Goal: Task Accomplishment & Management: Use online tool/utility

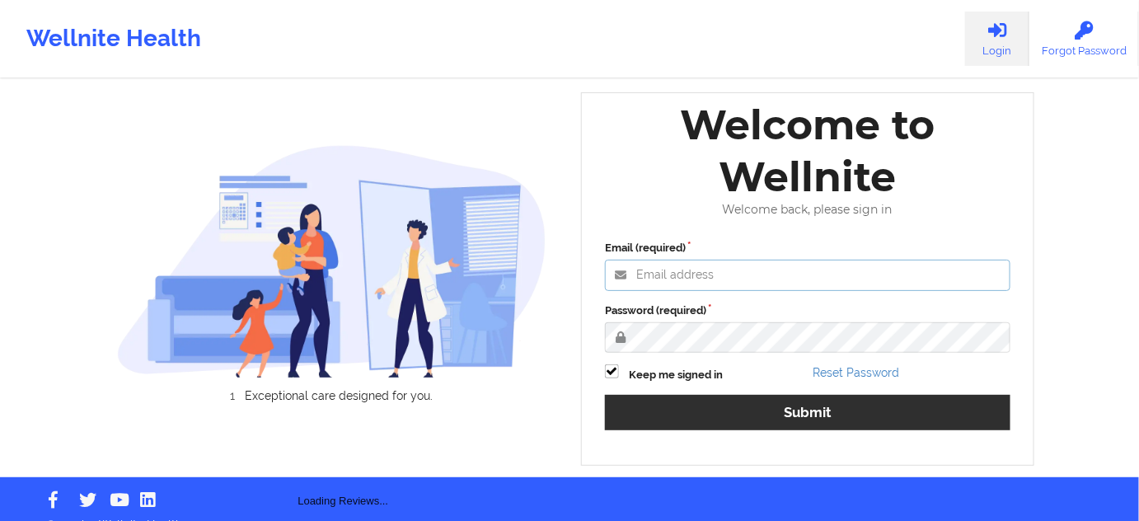
type input "[PERSON_NAME][EMAIL_ADDRESS][PERSON_NAME][DOMAIN_NAME]"
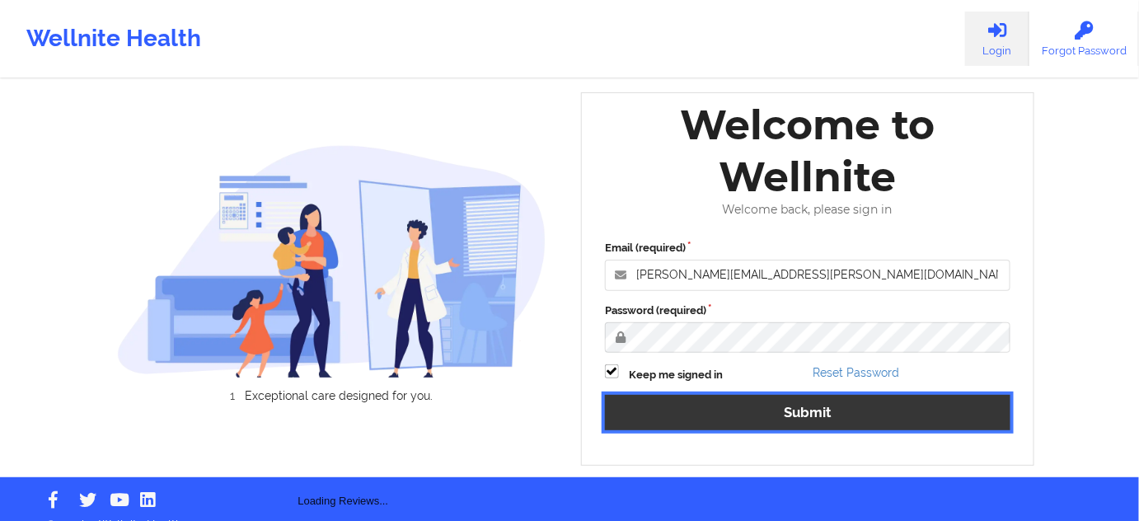
drag, startPoint x: 744, startPoint y: 409, endPoint x: 472, endPoint y: 1, distance: 490.3
click at [746, 409] on button "Submit" at bounding box center [807, 412] width 405 height 35
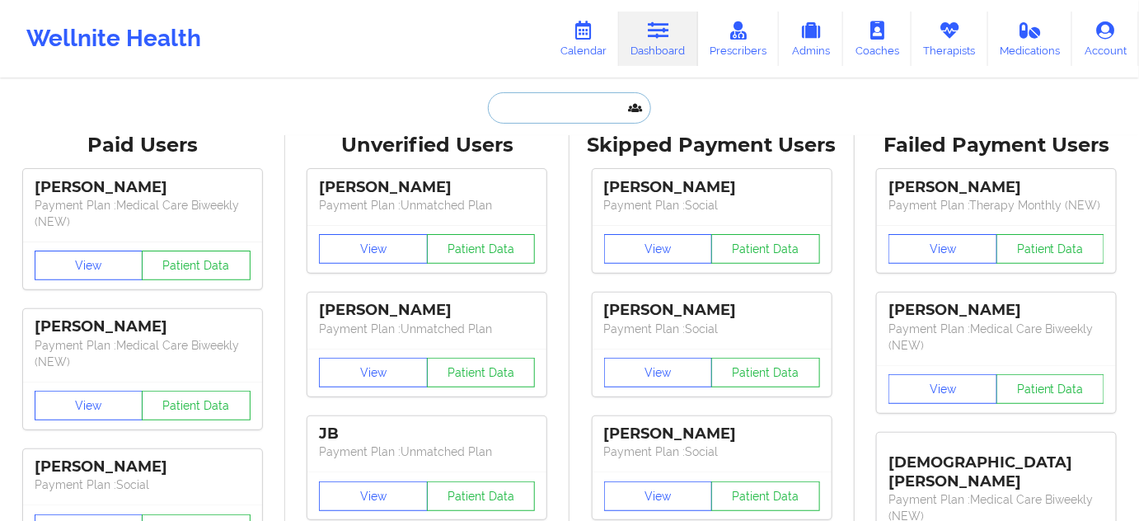
click at [592, 112] on input "text" at bounding box center [569, 107] width 163 height 31
paste input "[PERSON_NAME],"
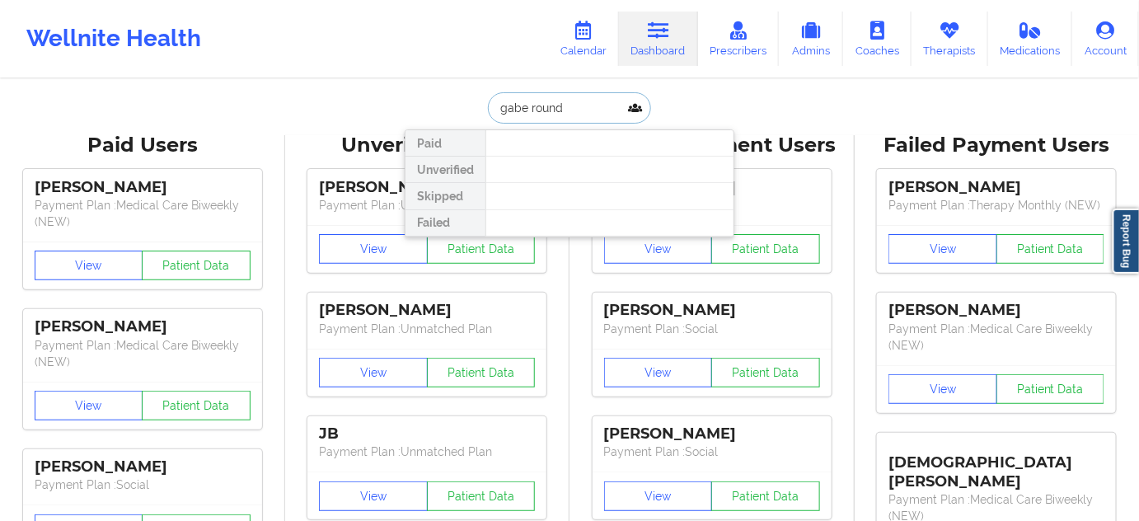
click at [500, 104] on input "gabe round" at bounding box center [569, 107] width 163 height 31
type input "gabe round"
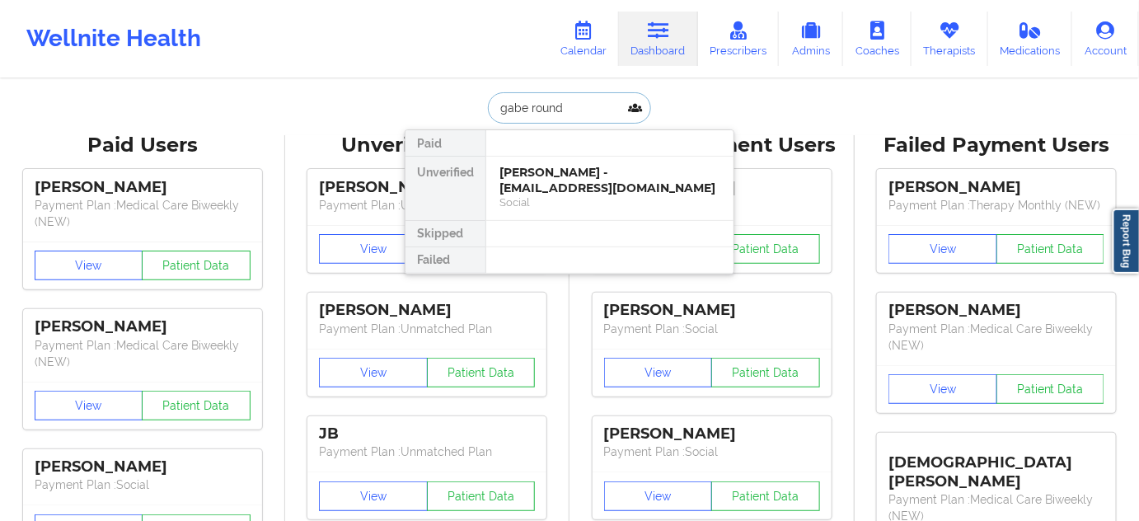
click at [558, 167] on div "[PERSON_NAME] - [EMAIL_ADDRESS][DOMAIN_NAME]" at bounding box center [609, 180] width 221 height 30
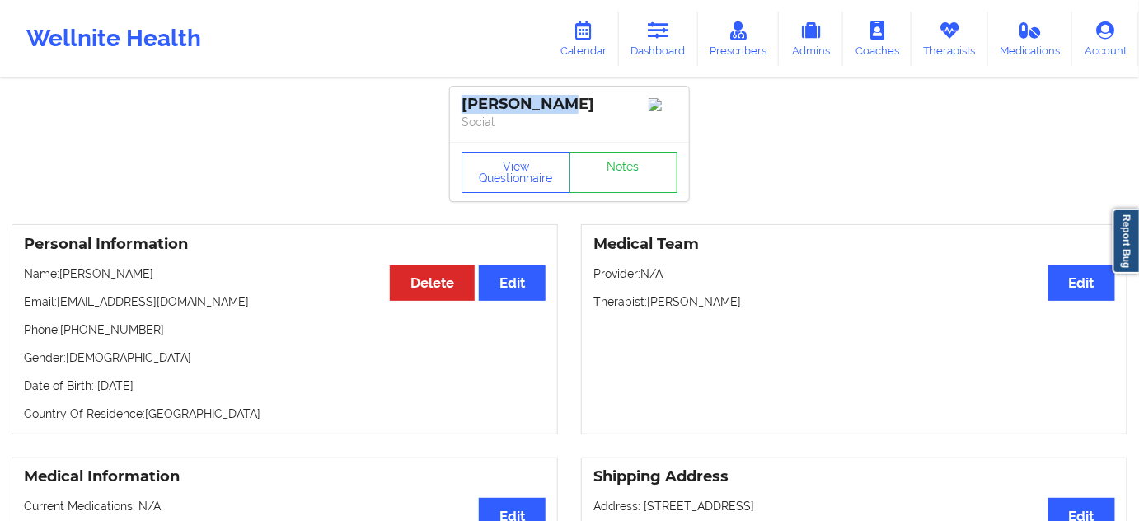
drag, startPoint x: 462, startPoint y: 98, endPoint x: 601, endPoint y: 104, distance: 139.4
click at [601, 104] on div "[PERSON_NAME]" at bounding box center [570, 104] width 216 height 19
copy div "[PERSON_NAME]"
drag, startPoint x: 68, startPoint y: 336, endPoint x: 227, endPoint y: 339, distance: 159.9
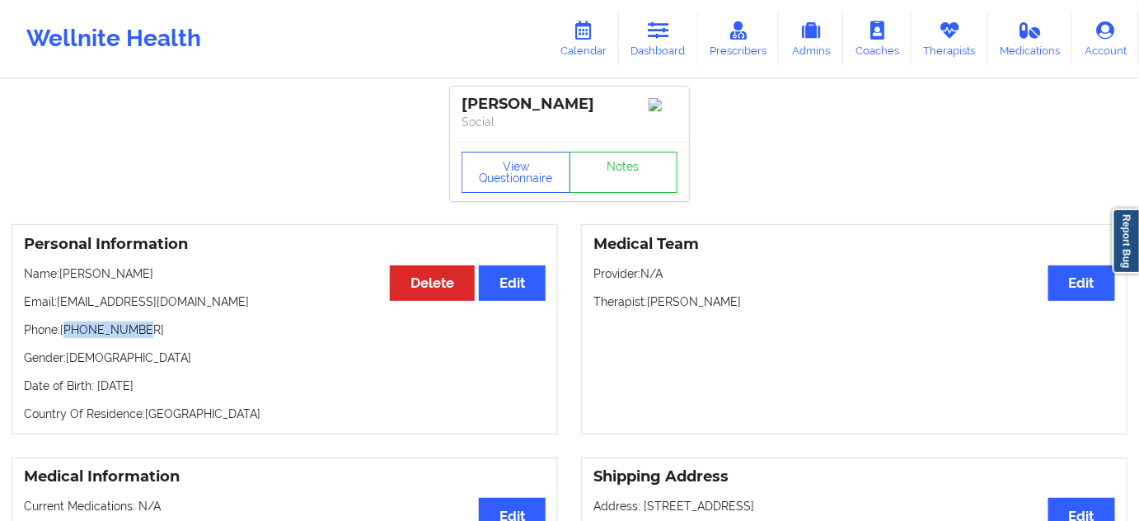
click at [222, 338] on p "Phone: [PHONE_NUMBER]" at bounding box center [285, 329] width 522 height 16
copy p "12147182638"
click at [612, 166] on link "Notes" at bounding box center [624, 172] width 109 height 41
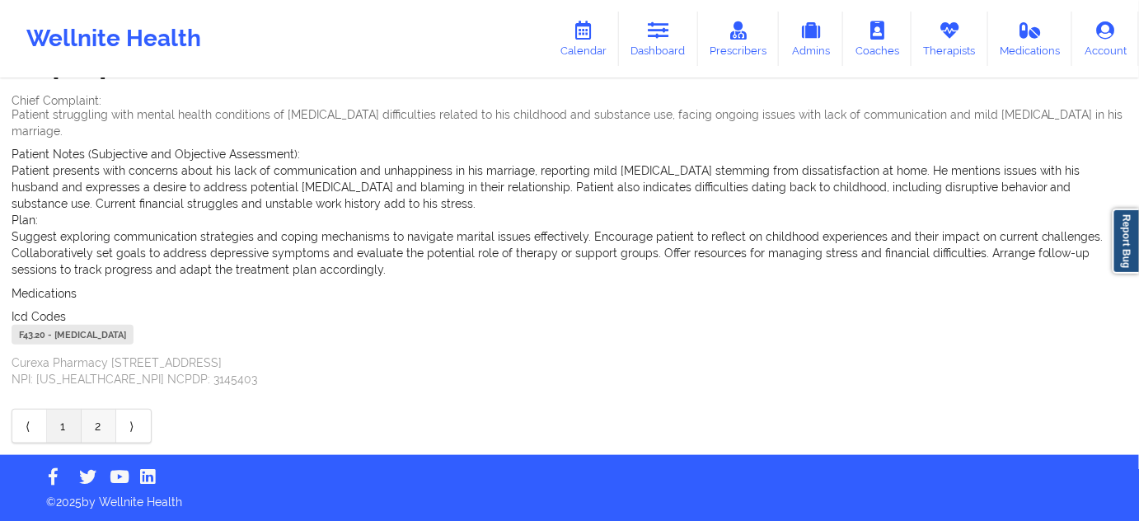
click at [102, 427] on link "2" at bounding box center [99, 426] width 35 height 33
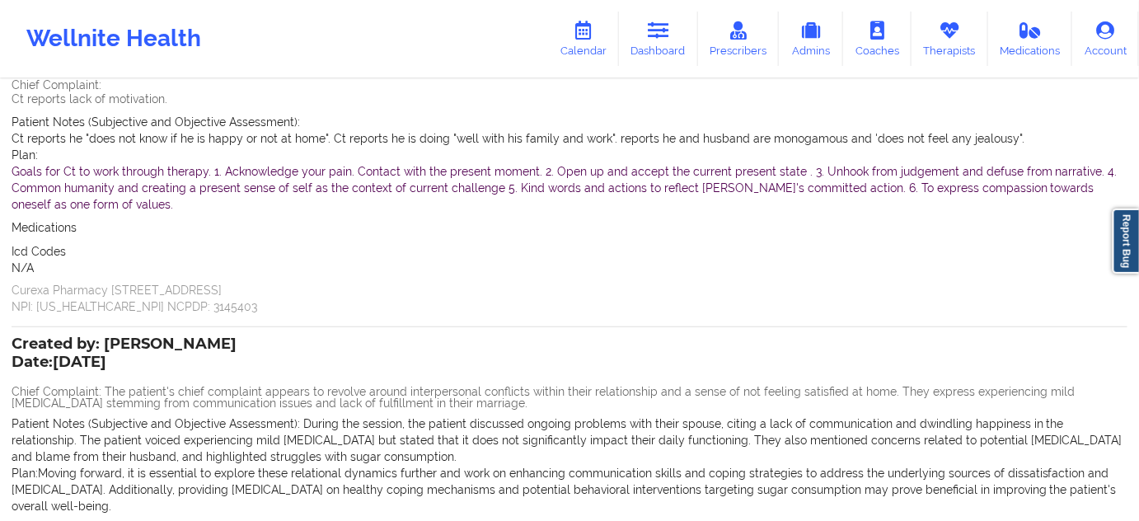
scroll to position [349, 0]
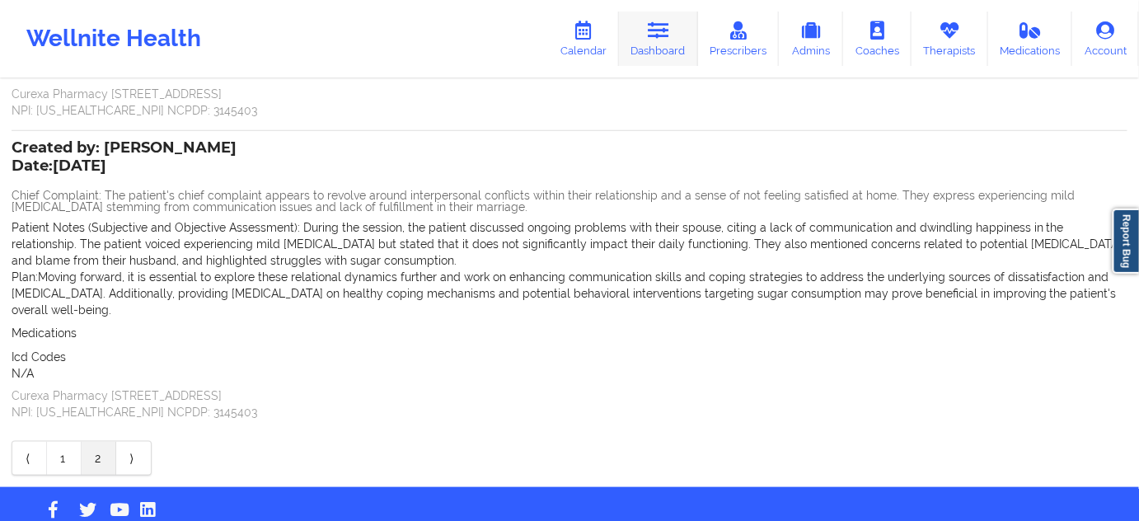
click at [656, 32] on icon at bounding box center [658, 30] width 21 height 18
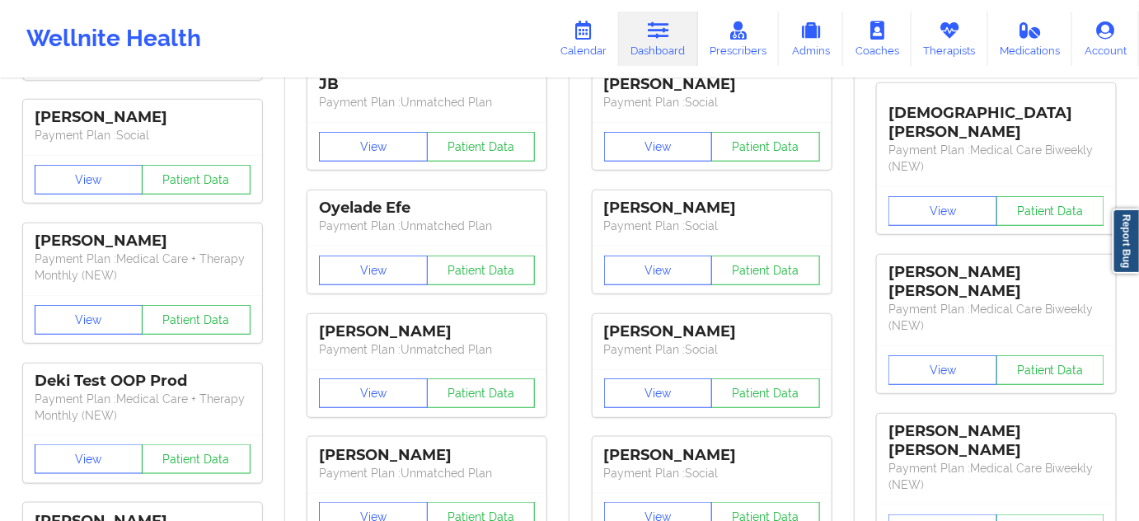
click at [653, 45] on link "Dashboard" at bounding box center [658, 39] width 79 height 54
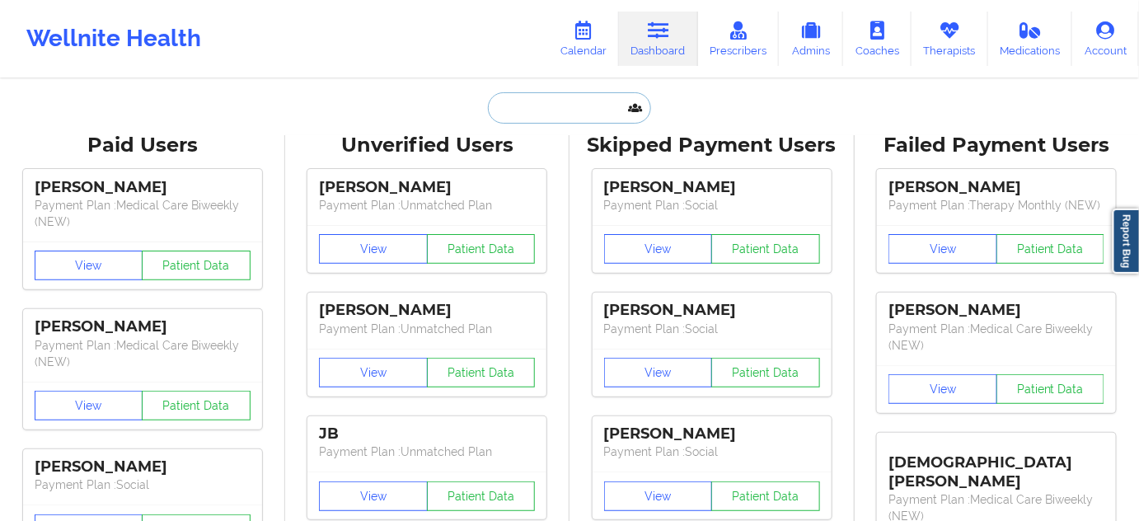
click at [545, 102] on input "text" at bounding box center [569, 107] width 163 height 31
paste input "[EMAIL_ADDRESS][DOMAIN_NAME]"
type input "[EMAIL_ADDRESS][DOMAIN_NAME]"
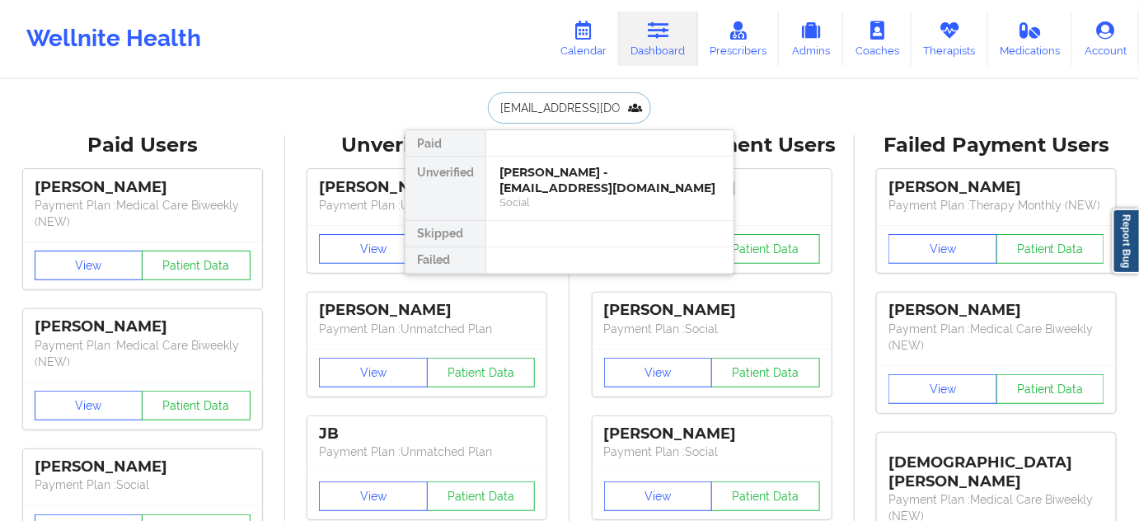
click at [519, 177] on div "[PERSON_NAME] - [EMAIL_ADDRESS][DOMAIN_NAME]" at bounding box center [609, 180] width 221 height 30
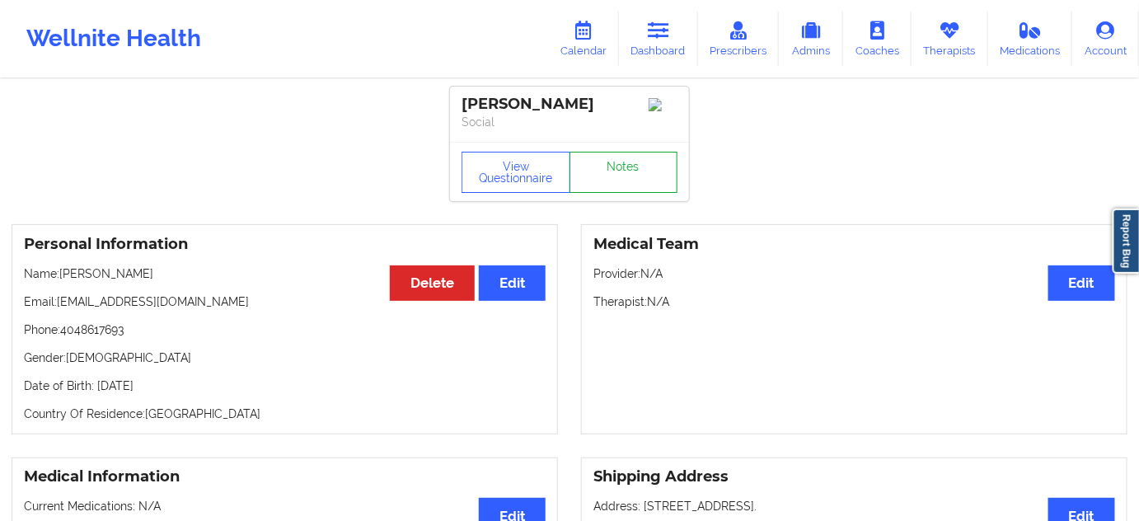
click at [630, 191] on link "Notes" at bounding box center [624, 172] width 109 height 41
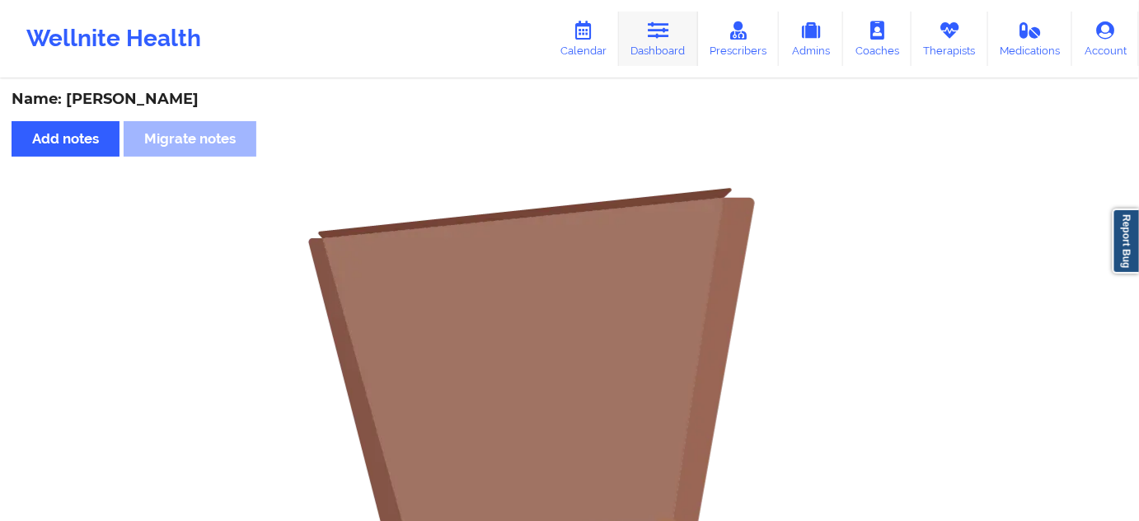
click at [654, 45] on link "Dashboard" at bounding box center [658, 39] width 79 height 54
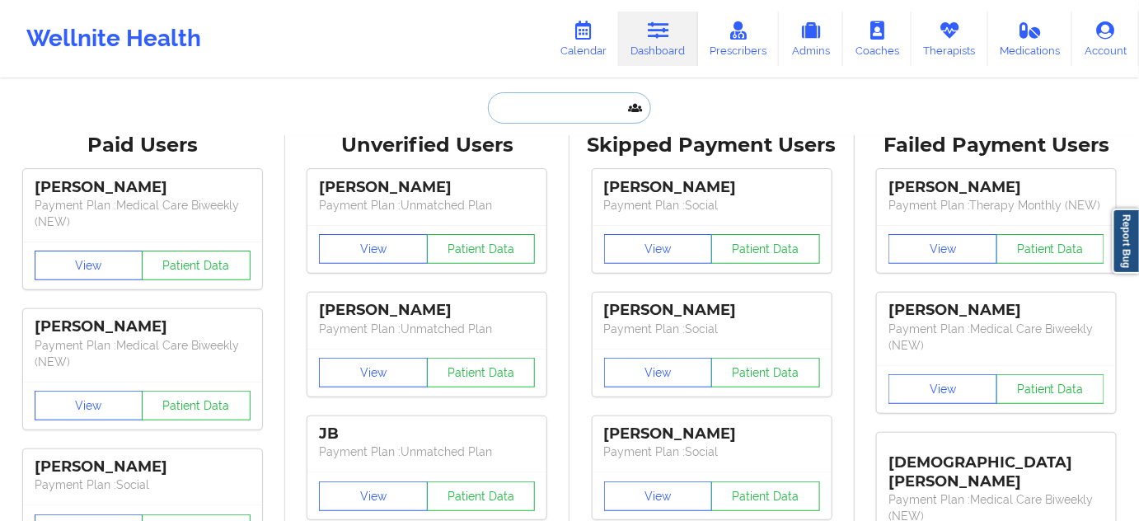
click at [526, 115] on input "text" at bounding box center [569, 107] width 163 height 31
paste input "[EMAIL_ADDRESS][DOMAIN_NAME]"
type input "[EMAIL_ADDRESS][DOMAIN_NAME]"
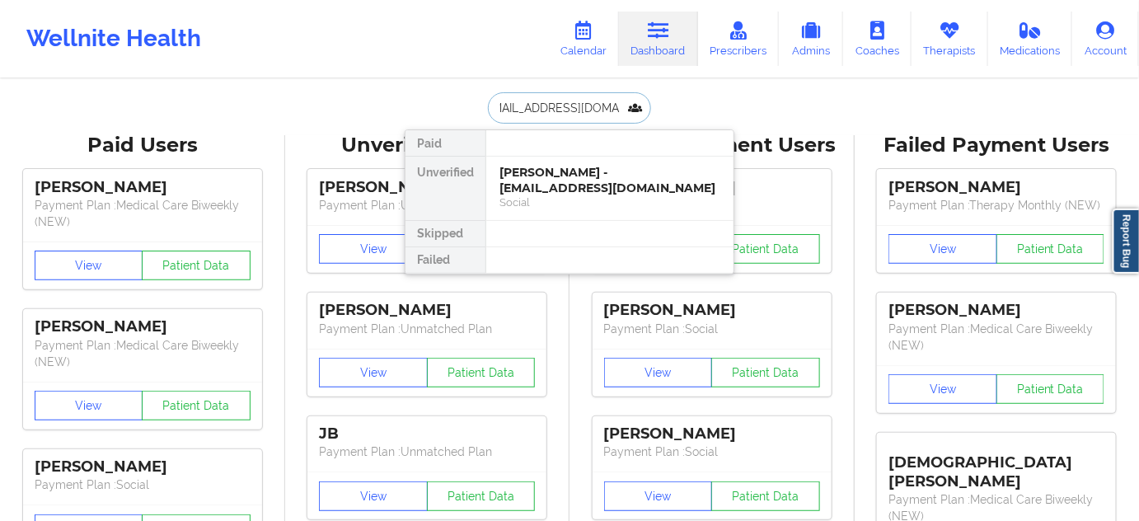
click at [551, 187] on div "[PERSON_NAME] - [EMAIL_ADDRESS][DOMAIN_NAME]" at bounding box center [609, 180] width 221 height 30
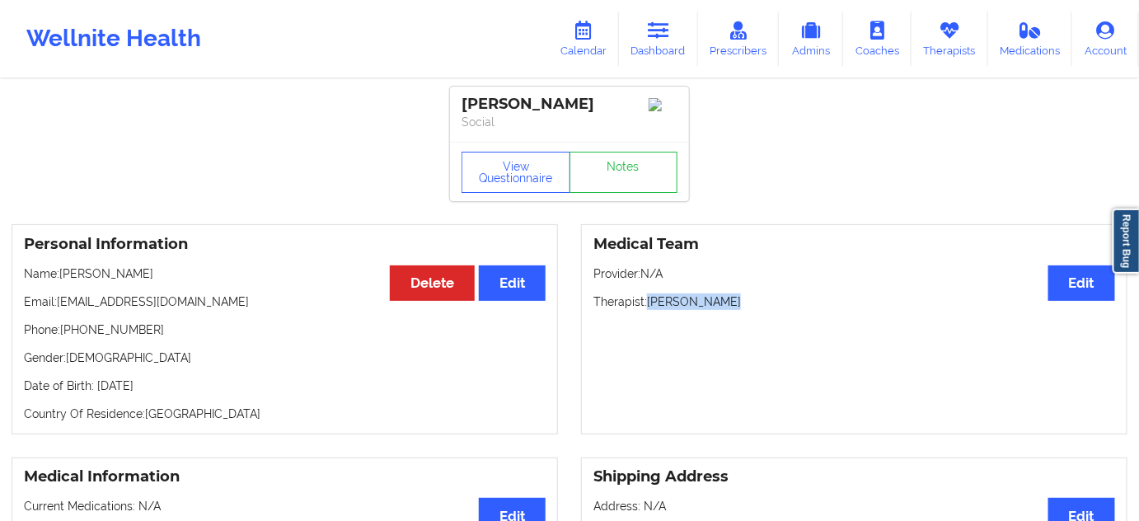
drag, startPoint x: 646, startPoint y: 304, endPoint x: 738, endPoint y: 300, distance: 92.4
click at [738, 300] on p "Therapist: [PERSON_NAME]" at bounding box center [854, 301] width 522 height 16
copy p "[PERSON_NAME]"
drag, startPoint x: 573, startPoint y: 97, endPoint x: 591, endPoint y: 105, distance: 19.6
click at [608, 102] on div "[PERSON_NAME] Social" at bounding box center [569, 114] width 239 height 55
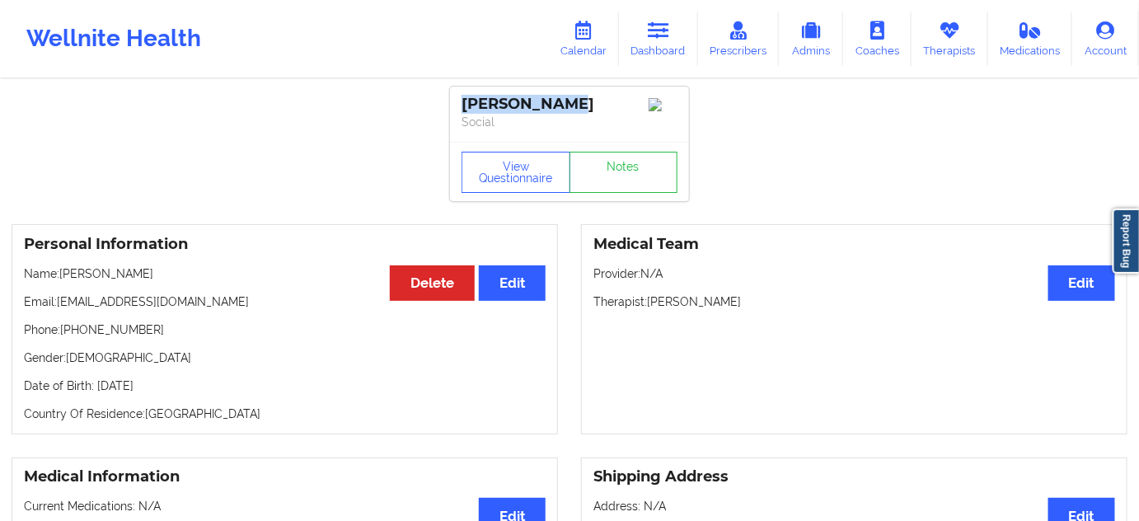
copy div "[PERSON_NAME]"
click at [607, 186] on link "Notes" at bounding box center [624, 172] width 109 height 41
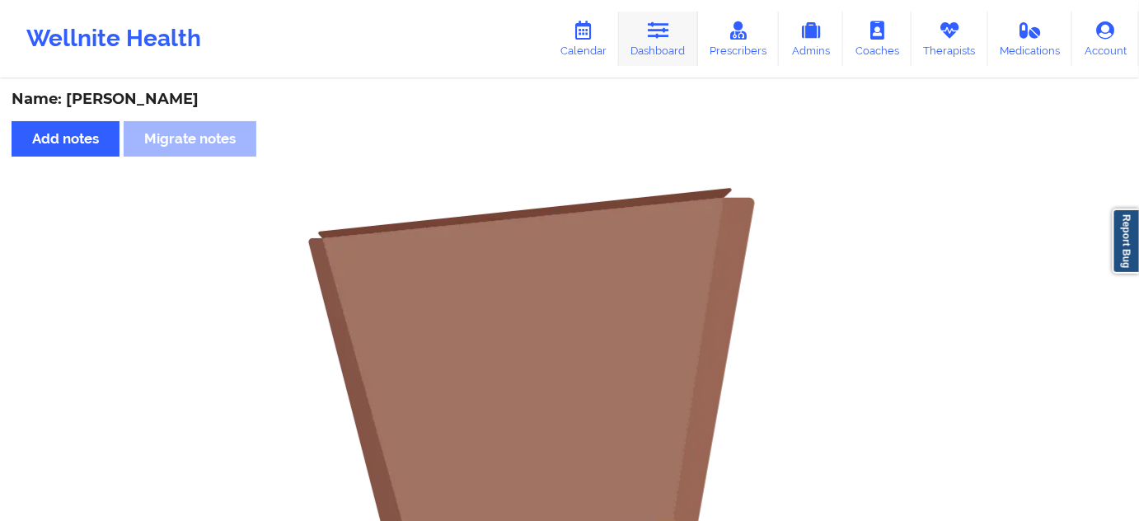
click at [692, 35] on link "Dashboard" at bounding box center [658, 39] width 79 height 54
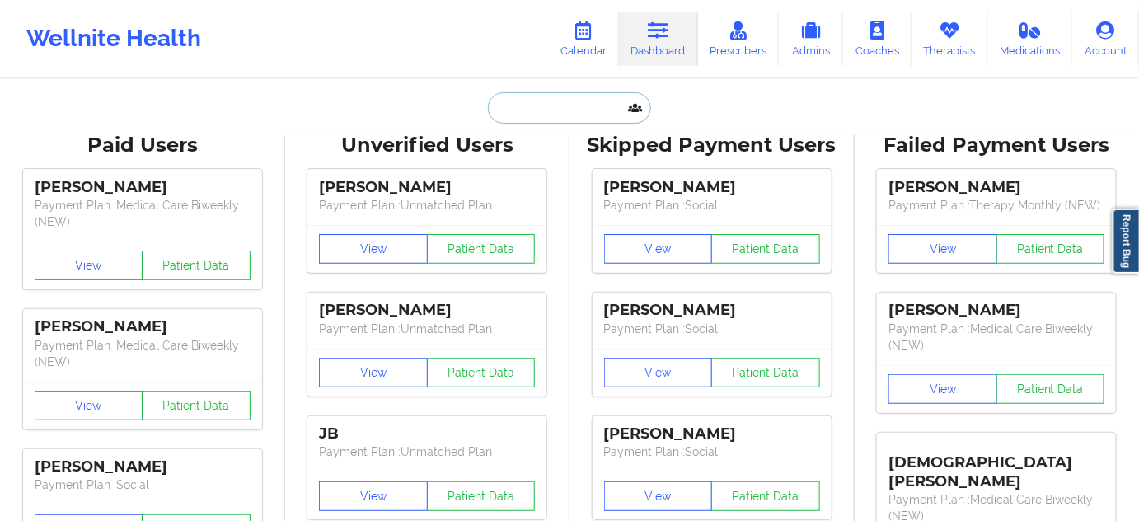
click at [575, 103] on input "text" at bounding box center [569, 107] width 163 height 31
paste input "[EMAIL_ADDRESS][DOMAIN_NAME]"
type input "[EMAIL_ADDRESS][DOMAIN_NAME]"
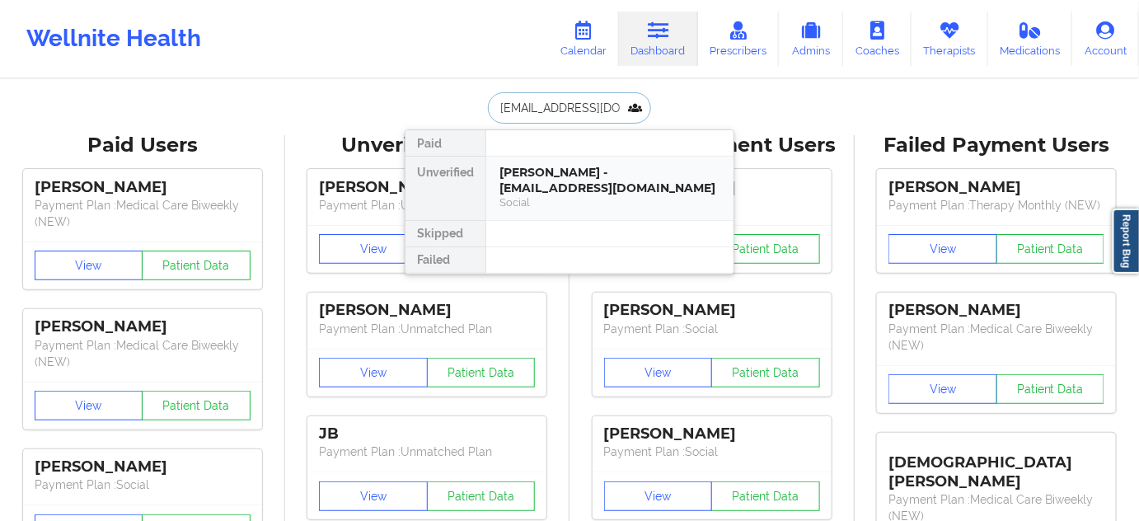
scroll to position [0, 37]
click at [530, 181] on div "[PERSON_NAME] - [EMAIL_ADDRESS][DOMAIN_NAME]" at bounding box center [609, 180] width 221 height 30
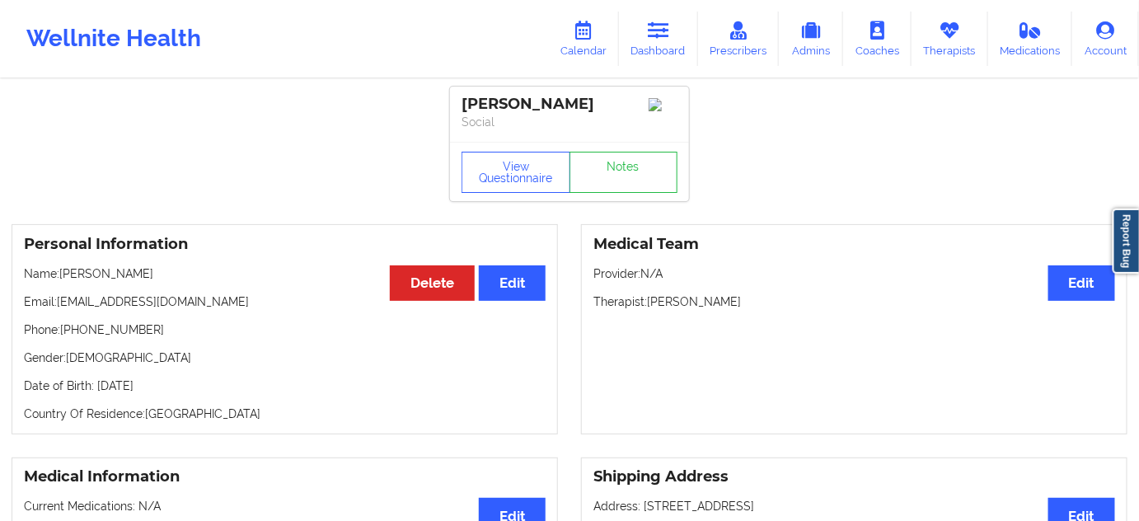
drag, startPoint x: 457, startPoint y: 101, endPoint x: 630, endPoint y: 104, distance: 173.9
click at [630, 104] on div "[PERSON_NAME] Social" at bounding box center [569, 114] width 239 height 55
copy div "[PERSON_NAME]"
click at [707, 309] on p "Therapist: [PERSON_NAME]" at bounding box center [854, 301] width 522 height 16
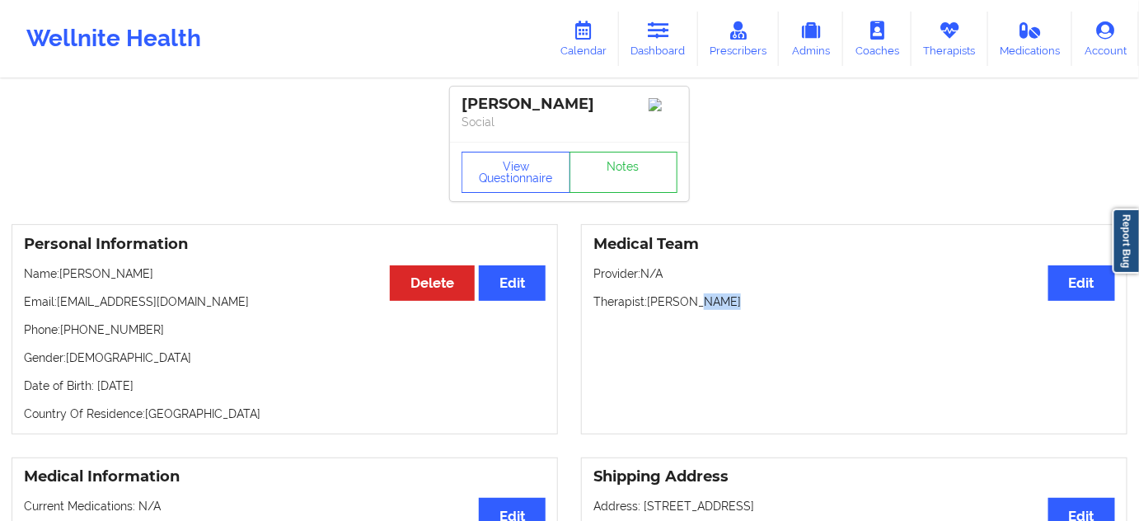
copy p "White"
click at [623, 170] on link "Notes" at bounding box center [624, 172] width 109 height 41
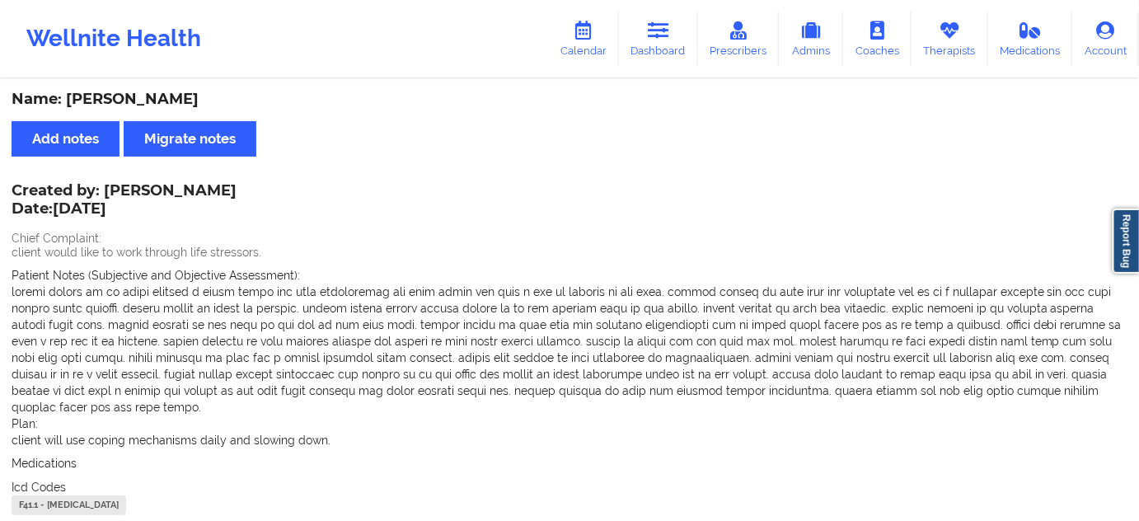
click at [26, 495] on div "F41.1 - [MEDICAL_DATA]" at bounding box center [69, 505] width 115 height 20
copy div "F41.1"
click at [666, 50] on link "Dashboard" at bounding box center [658, 39] width 79 height 54
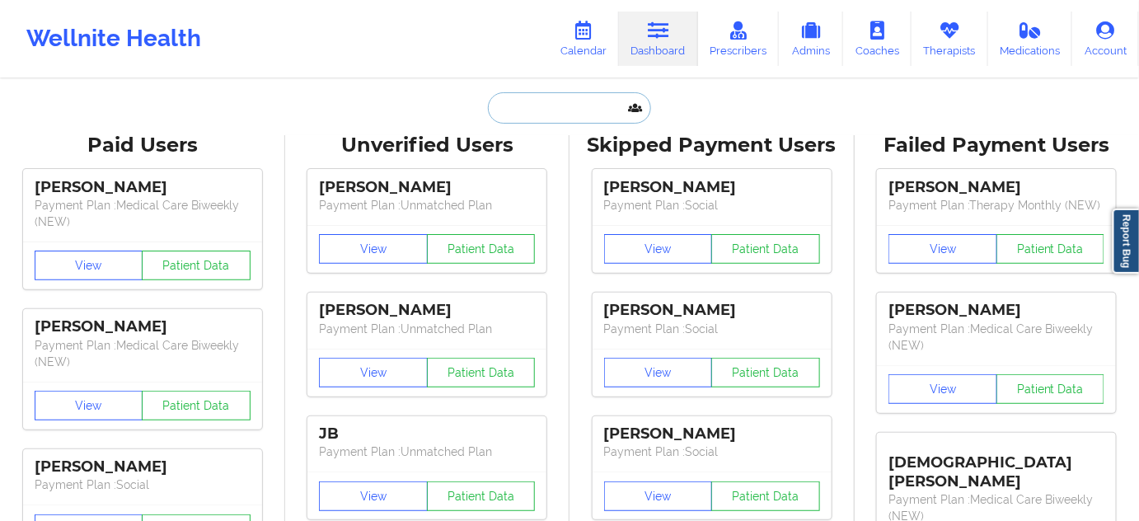
click at [560, 113] on input "text" at bounding box center [569, 107] width 163 height 31
type input "v"
paste input "[EMAIL_ADDRESS][DOMAIN_NAME]"
type input "[EMAIL_ADDRESS][DOMAIN_NAME]"
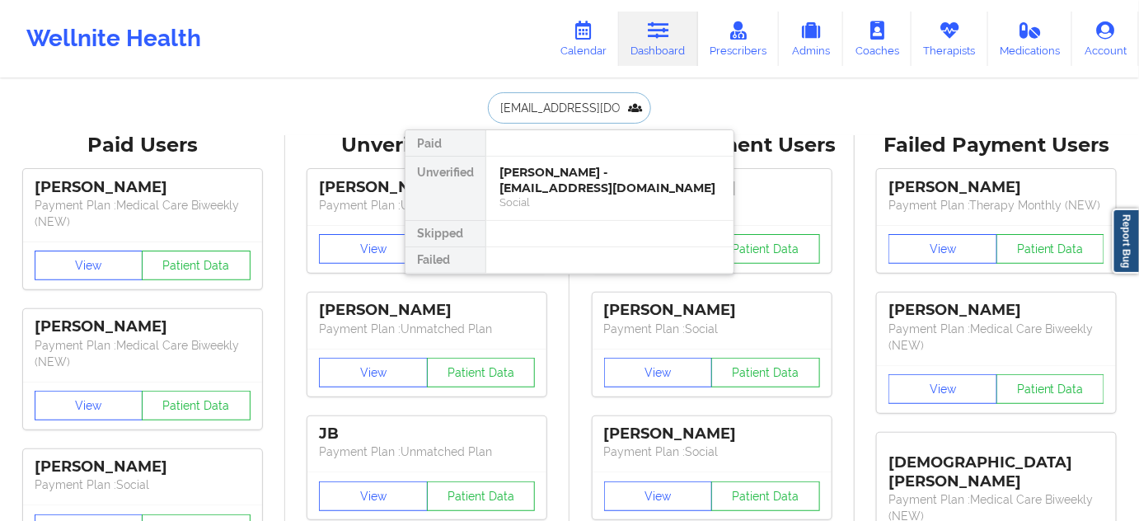
click at [545, 181] on div "[PERSON_NAME] - [EMAIL_ADDRESS][DOMAIN_NAME]" at bounding box center [609, 180] width 221 height 30
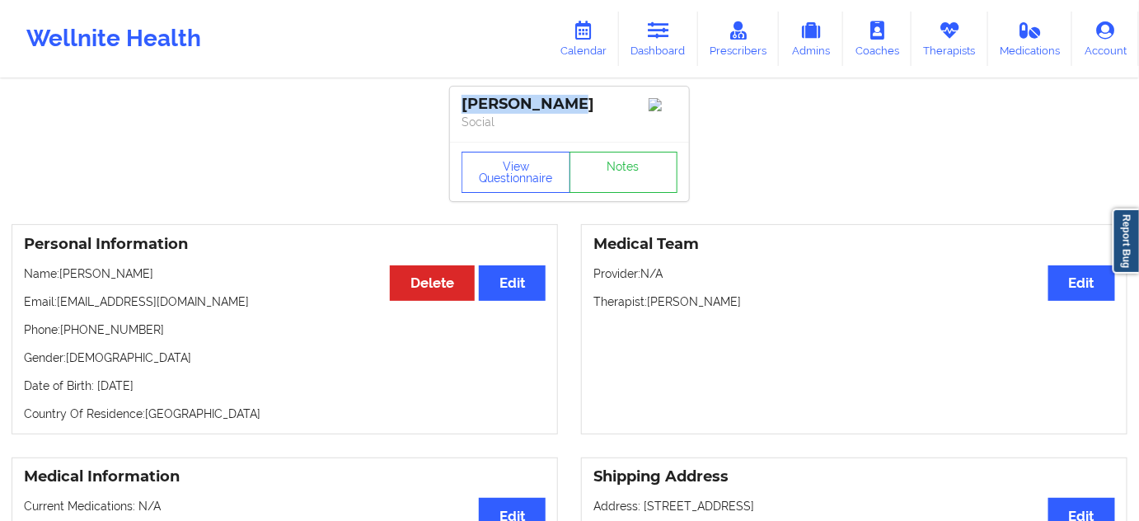
drag, startPoint x: 562, startPoint y: 100, endPoint x: 447, endPoint y: 107, distance: 115.6
copy div "[PERSON_NAME]"
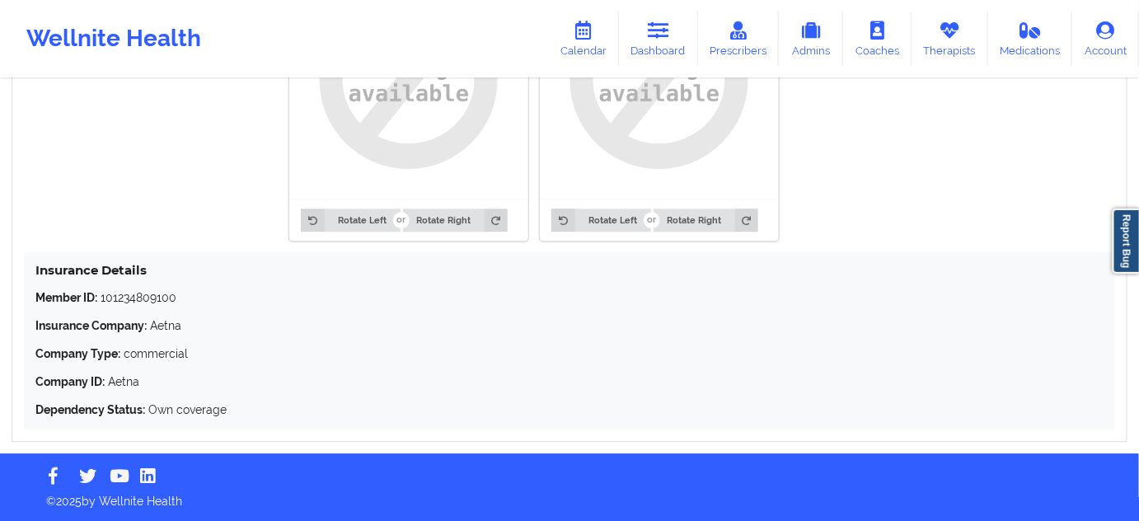
scroll to position [1390, 0]
click at [158, 293] on p "Member ID: 101234809100" at bounding box center [569, 297] width 1068 height 16
click at [164, 293] on p "Member ID: 101234809100" at bounding box center [569, 297] width 1068 height 16
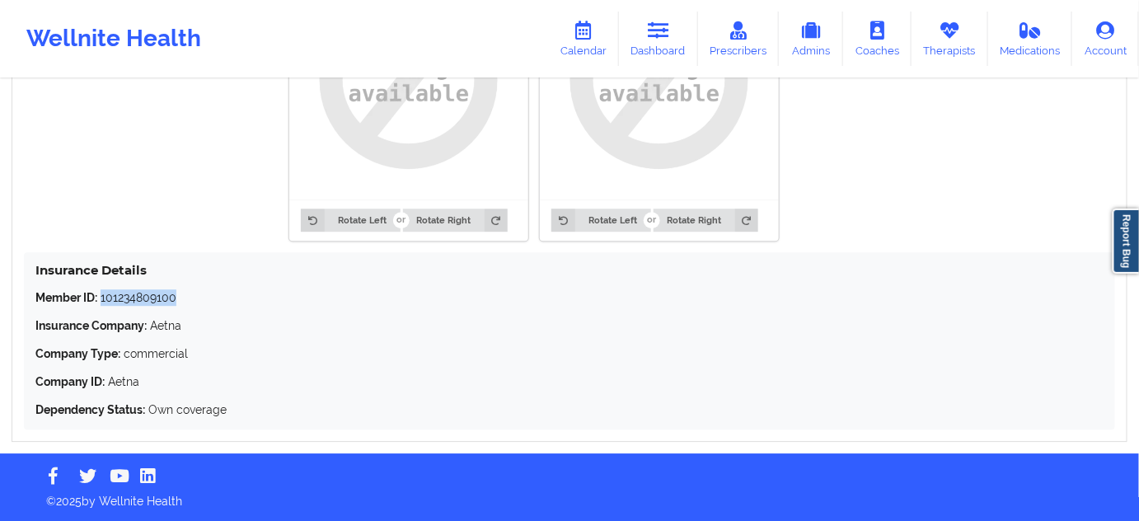
copy p "101234809100"
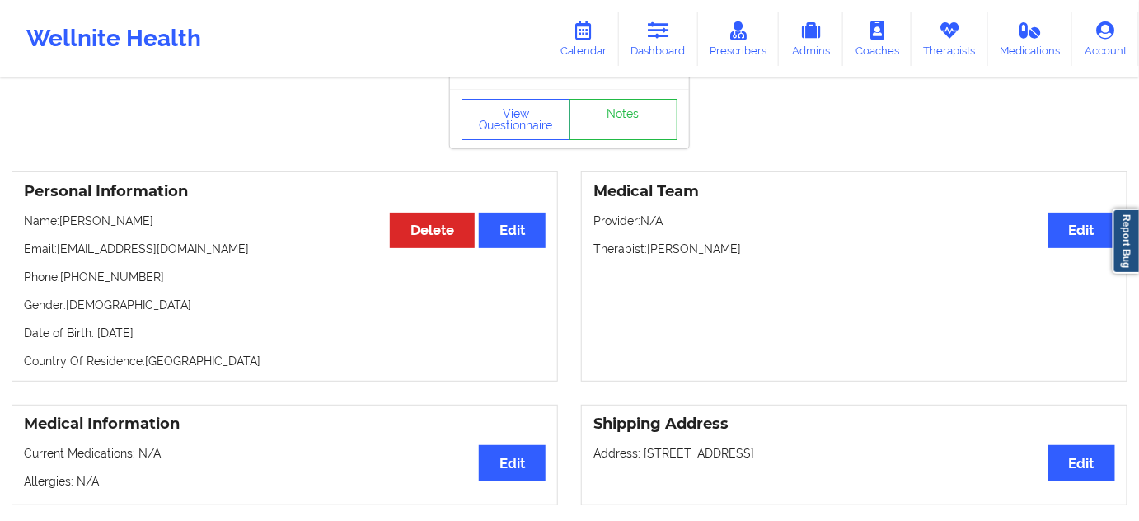
scroll to position [0, 0]
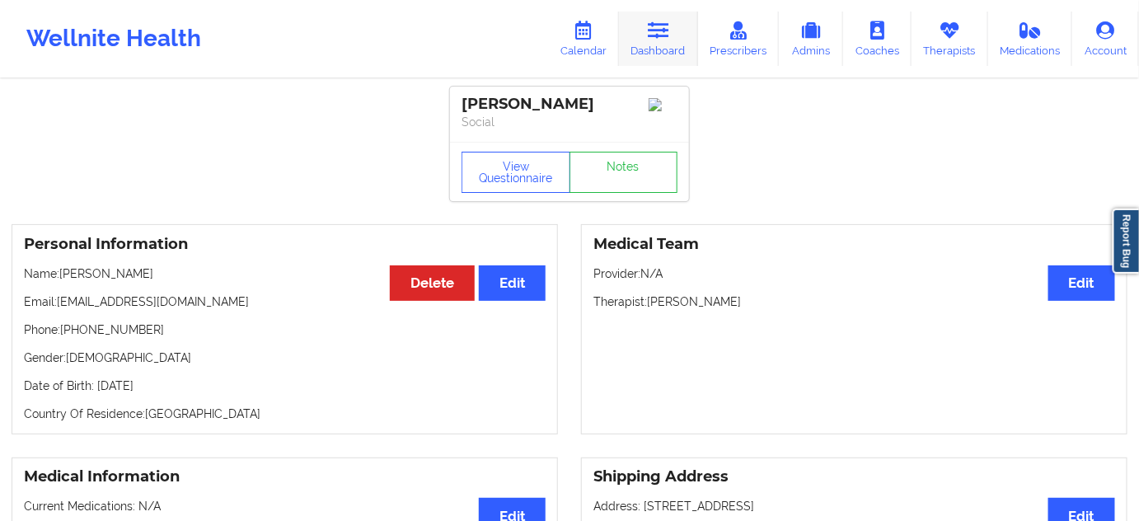
drag, startPoint x: 661, startPoint y: 49, endPoint x: 646, endPoint y: 52, distance: 15.2
click at [661, 49] on link "Dashboard" at bounding box center [658, 39] width 79 height 54
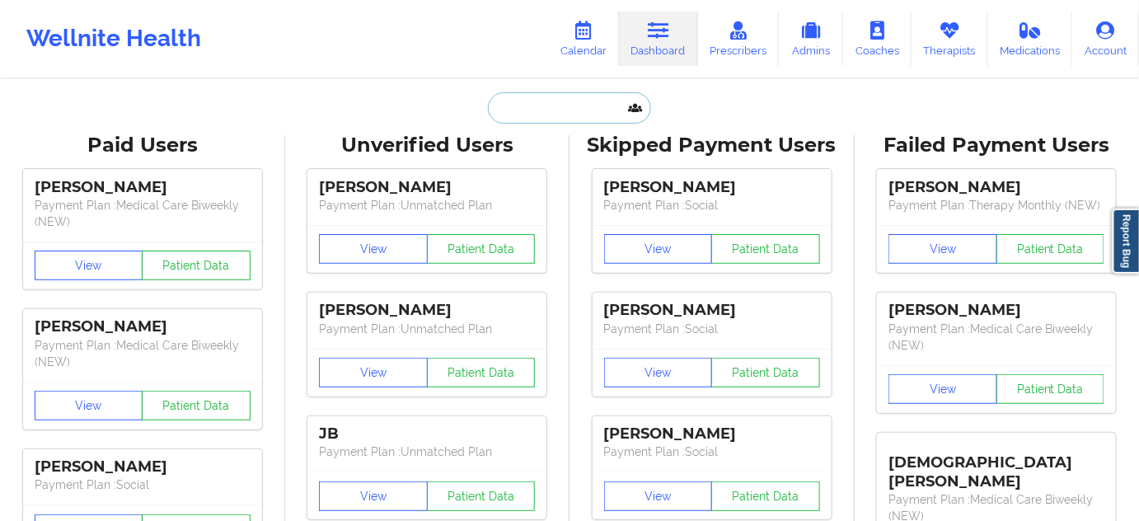
click at [588, 105] on input "text" at bounding box center [569, 107] width 163 height 31
paste input "101234809100"
type input "101234809100"
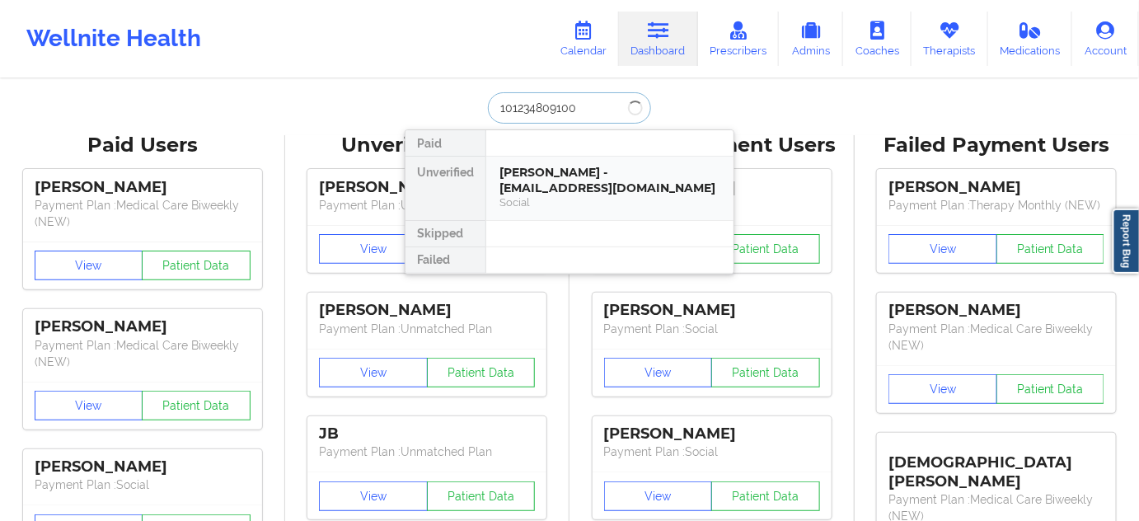
click at [561, 170] on div "[PERSON_NAME] - [EMAIL_ADDRESS][DOMAIN_NAME]" at bounding box center [609, 180] width 221 height 30
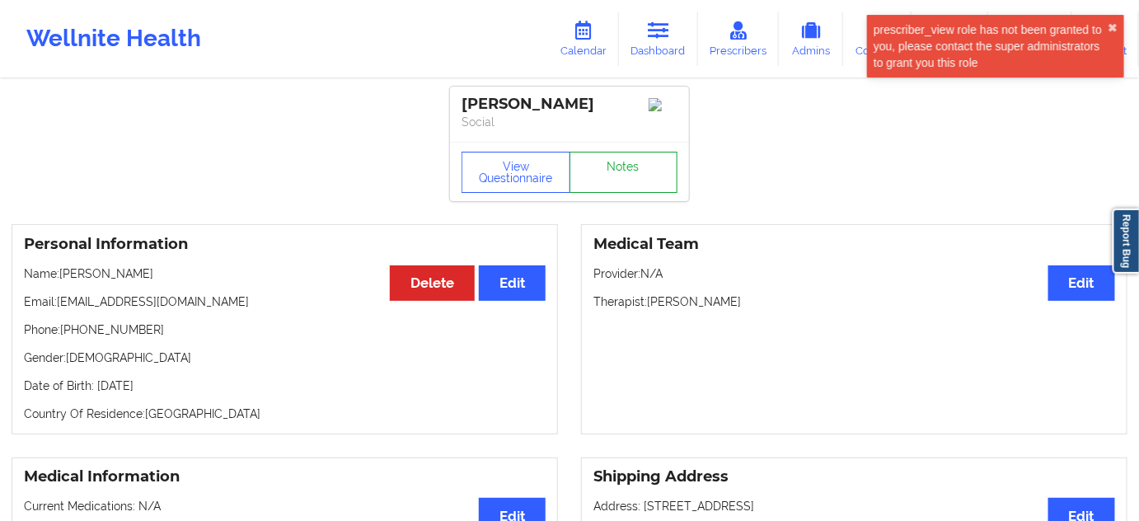
click at [649, 184] on link "Notes" at bounding box center [624, 172] width 109 height 41
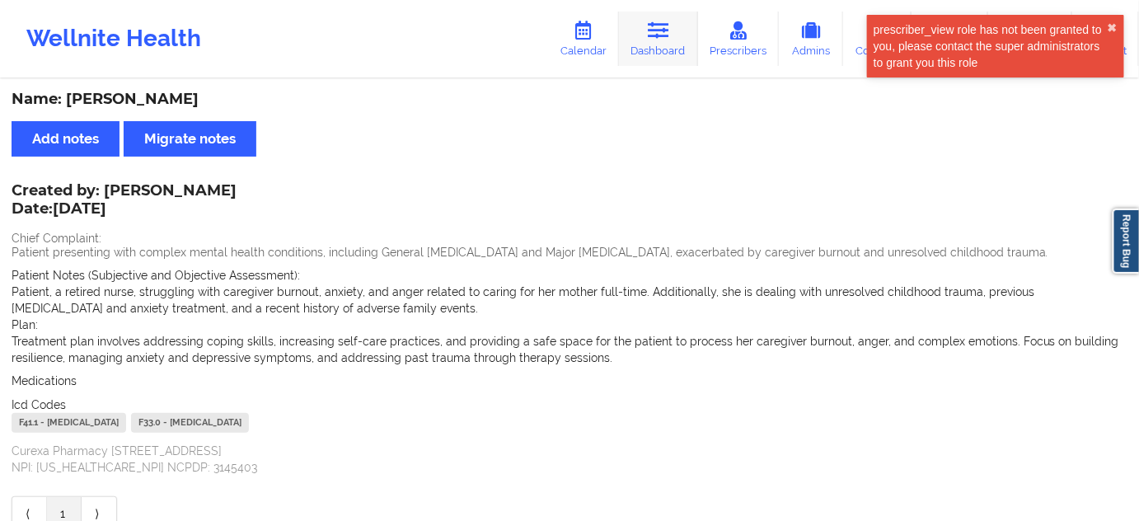
click at [653, 49] on link "Dashboard" at bounding box center [658, 39] width 79 height 54
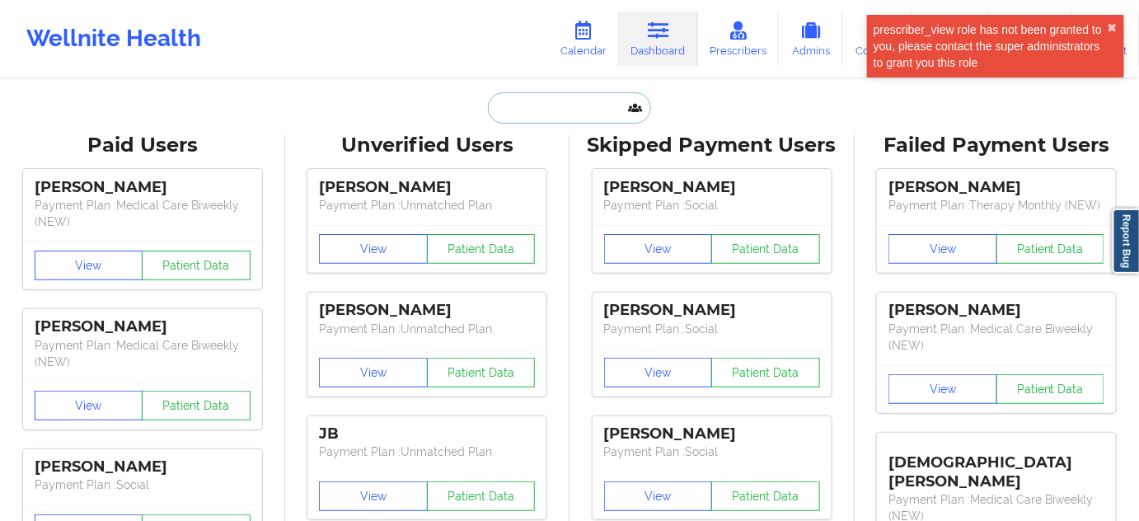
click at [587, 104] on input "text" at bounding box center [569, 107] width 163 height 31
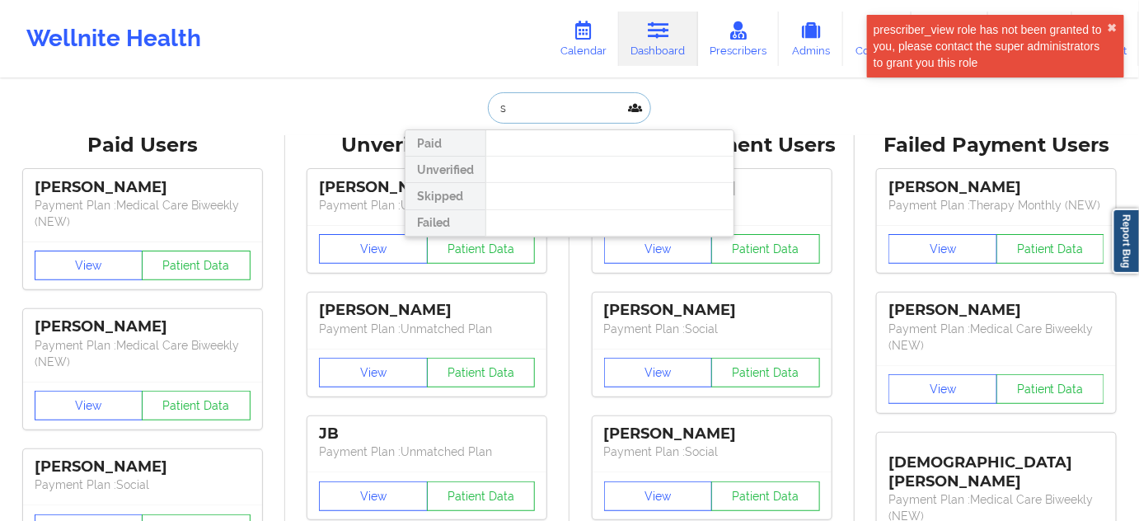
type input "s"
click at [555, 168] on div at bounding box center [609, 170] width 248 height 26
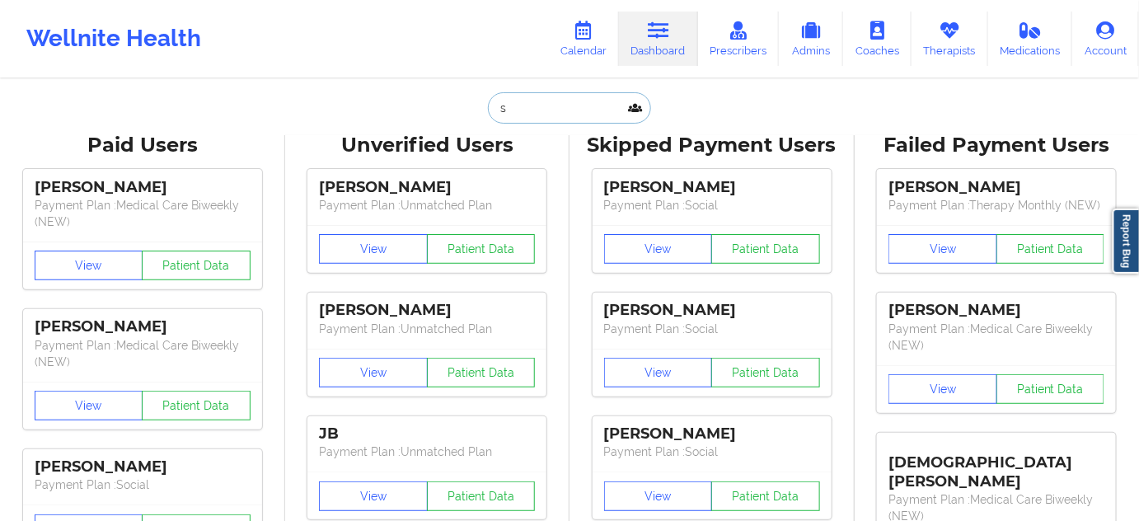
click at [555, 118] on input "s" at bounding box center [569, 107] width 163 height 31
click at [554, 115] on input "text" at bounding box center [569, 107] width 163 height 31
paste input "[EMAIL_ADDRESS][DOMAIN_NAME]"
type input "[EMAIL_ADDRESS][DOMAIN_NAME]"
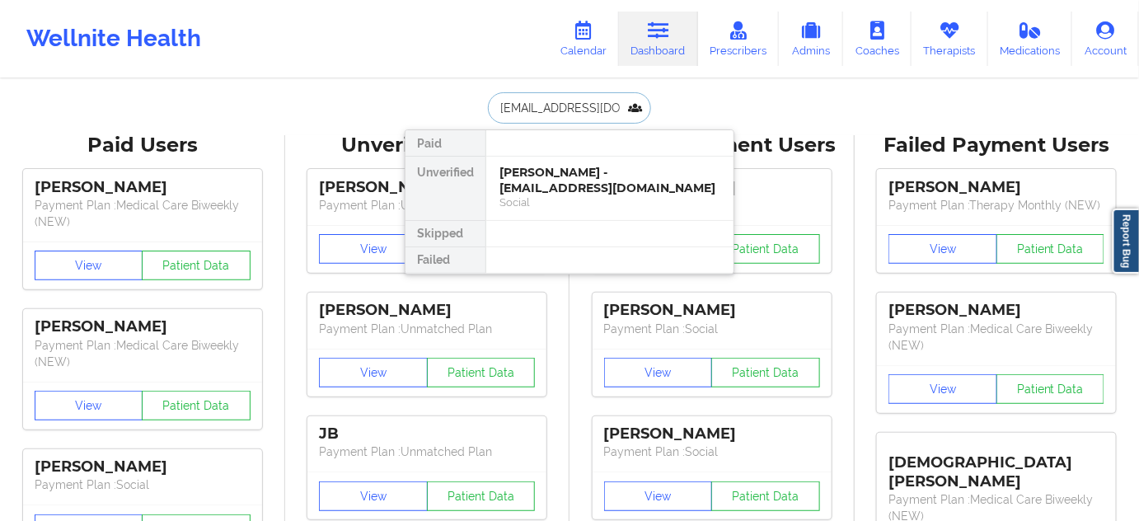
click at [569, 173] on div "[PERSON_NAME] - [EMAIL_ADDRESS][DOMAIN_NAME]" at bounding box center [609, 180] width 221 height 30
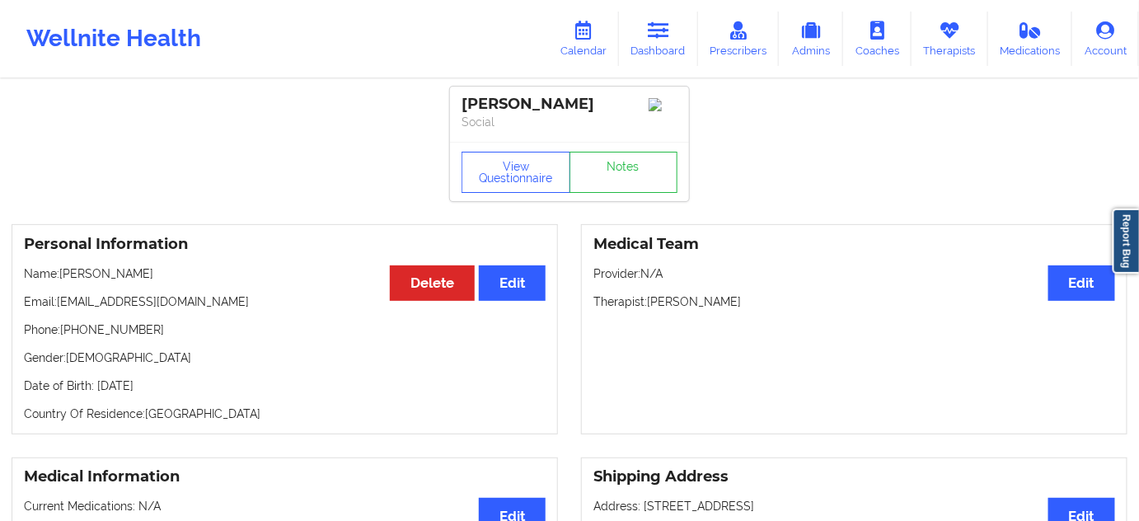
drag, startPoint x: 649, startPoint y: 305, endPoint x: 798, endPoint y: 305, distance: 149.2
click at [774, 302] on p "Therapist: [PERSON_NAME]" at bounding box center [854, 301] width 522 height 16
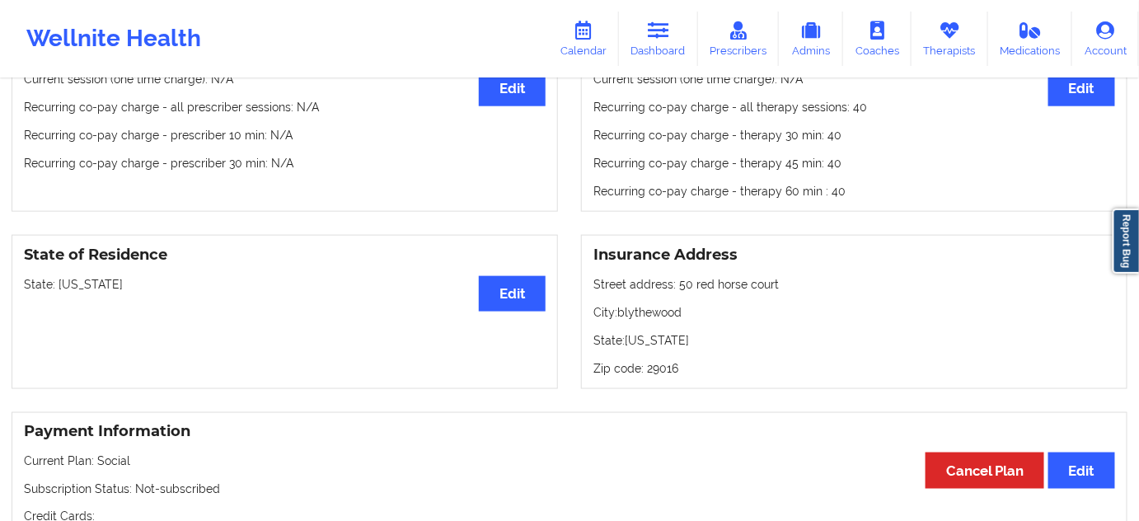
scroll to position [699, 0]
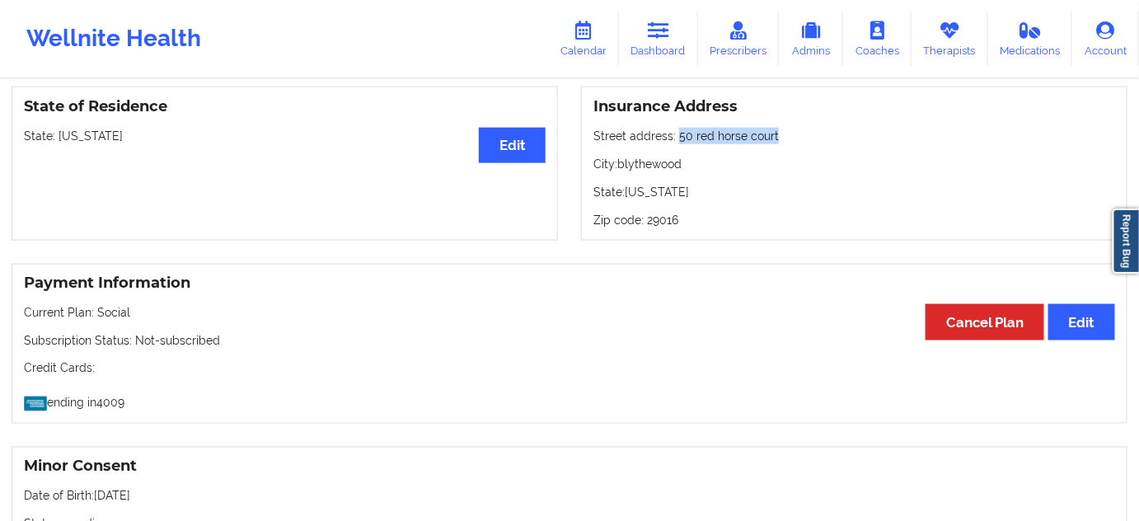
drag, startPoint x: 674, startPoint y: 135, endPoint x: 793, endPoint y: 129, distance: 118.9
click at [793, 129] on div "Insurance Address Street address: [STREET_ADDRESS]: [US_STATE] Zip code: 29016" at bounding box center [854, 164] width 546 height 154
click at [657, 162] on p "City: blythewood" at bounding box center [854, 164] width 522 height 16
click at [672, 218] on p "Zip code: 29016" at bounding box center [854, 220] width 522 height 16
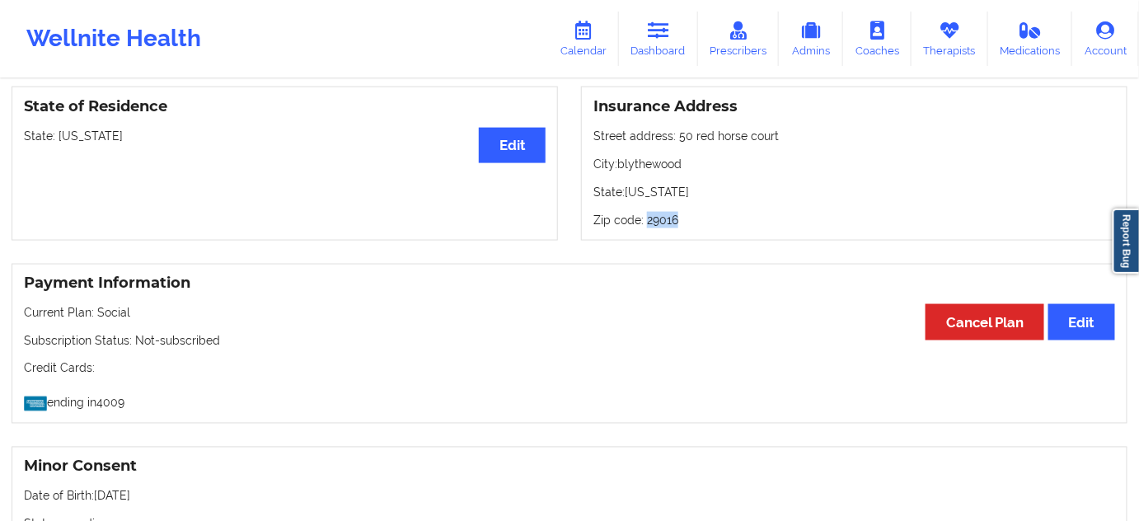
click at [672, 219] on p "Zip code: 29016" at bounding box center [854, 220] width 522 height 16
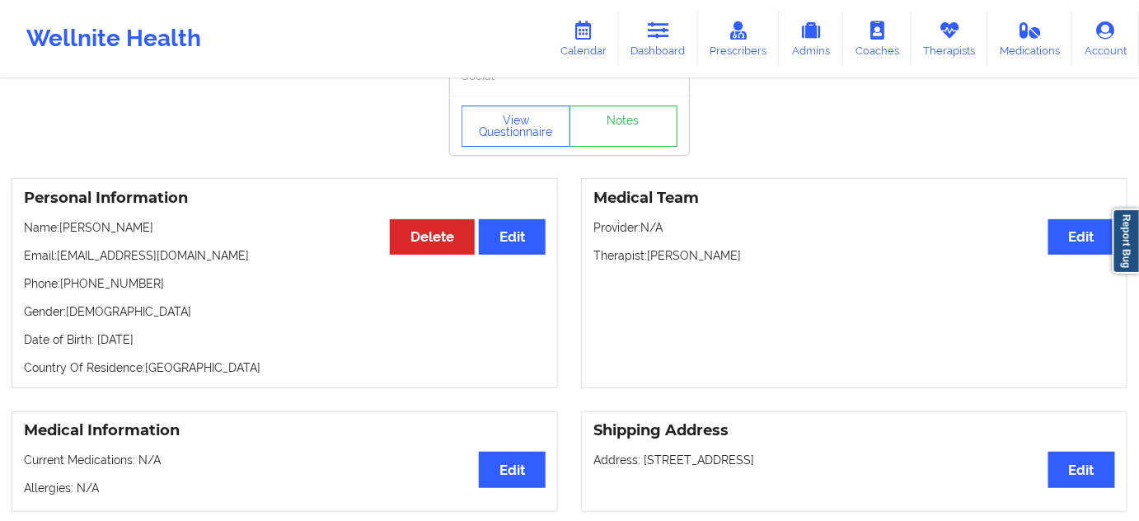
scroll to position [0, 0]
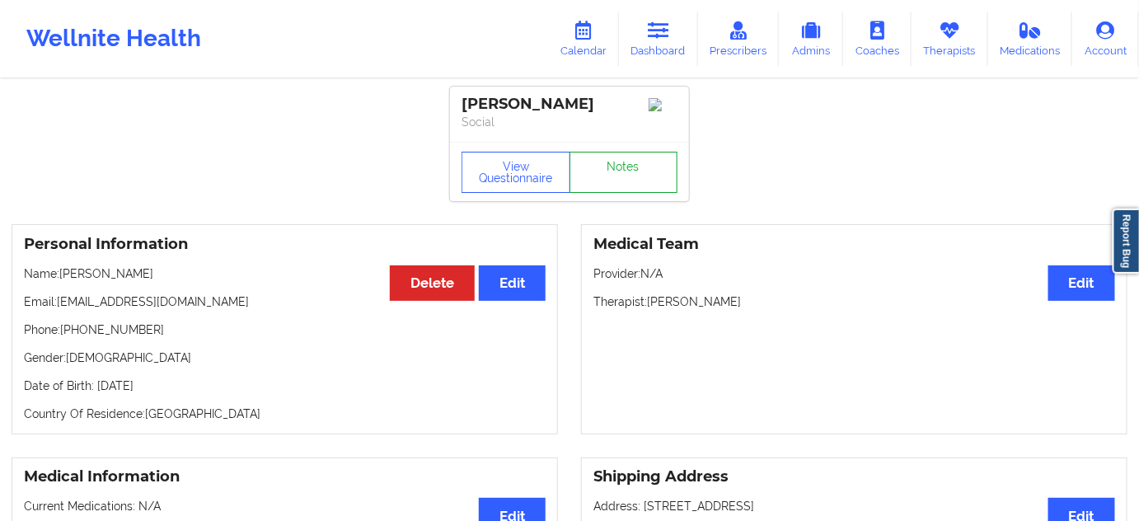
click at [664, 171] on link "Notes" at bounding box center [624, 172] width 109 height 41
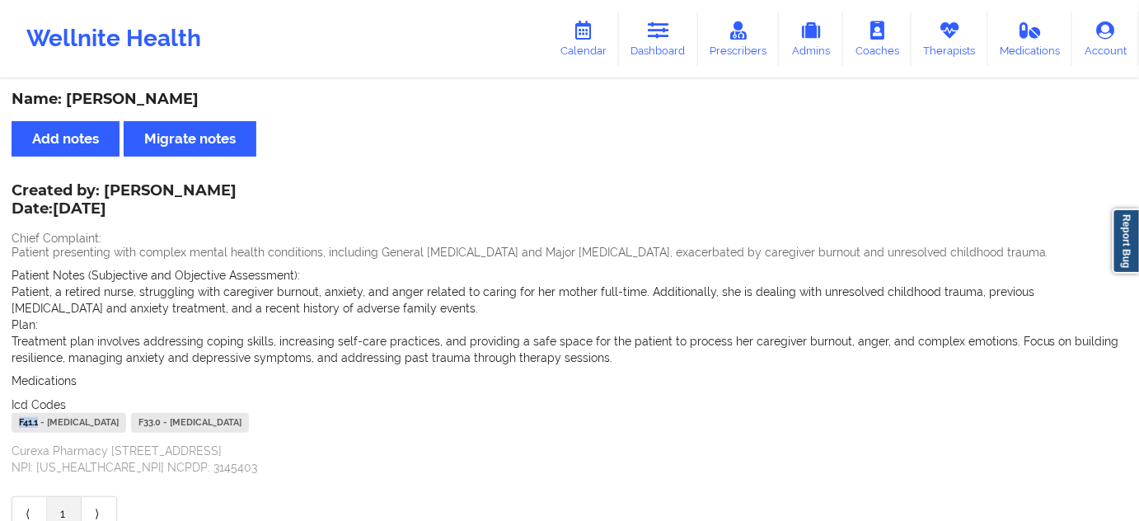
drag, startPoint x: 38, startPoint y: 425, endPoint x: 2, endPoint y: 422, distance: 36.4
click at [2, 422] on div "Name: [PERSON_NAME] Add notes Migrate notes Created by: [PERSON_NAME] Date: [DA…" at bounding box center [569, 312] width 1139 height 462
drag, startPoint x: 209, startPoint y: 422, endPoint x: 185, endPoint y: 425, distance: 24.9
click at [185, 425] on div "F33.0 - [MEDICAL_DATA]" at bounding box center [190, 423] width 118 height 20
click at [654, 49] on link "Dashboard" at bounding box center [658, 39] width 79 height 54
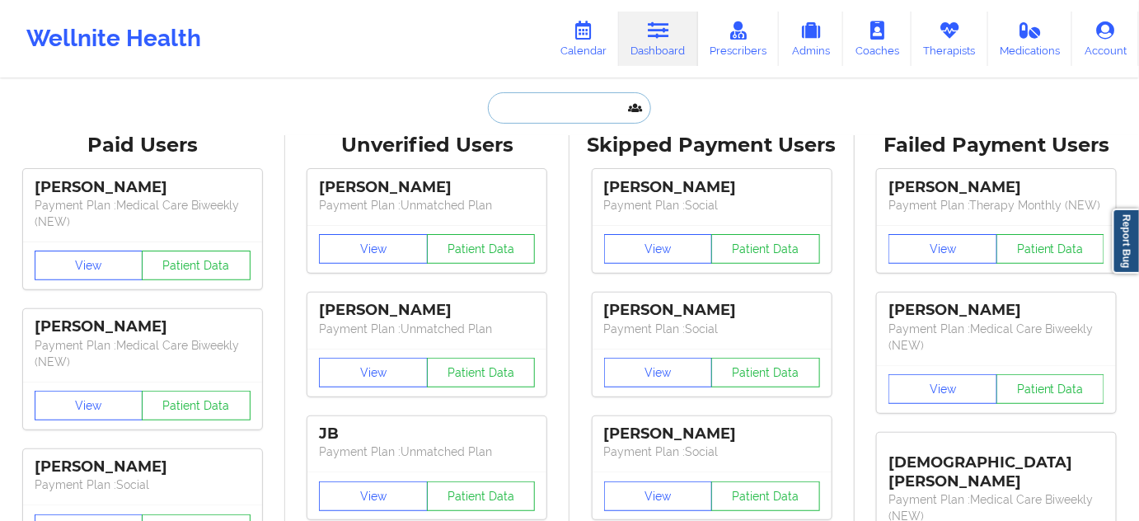
click at [554, 108] on input "text" at bounding box center [569, 107] width 163 height 31
paste input "[EMAIL_ADDRESS][DOMAIN_NAME]"
type input "[EMAIL_ADDRESS][DOMAIN_NAME]"
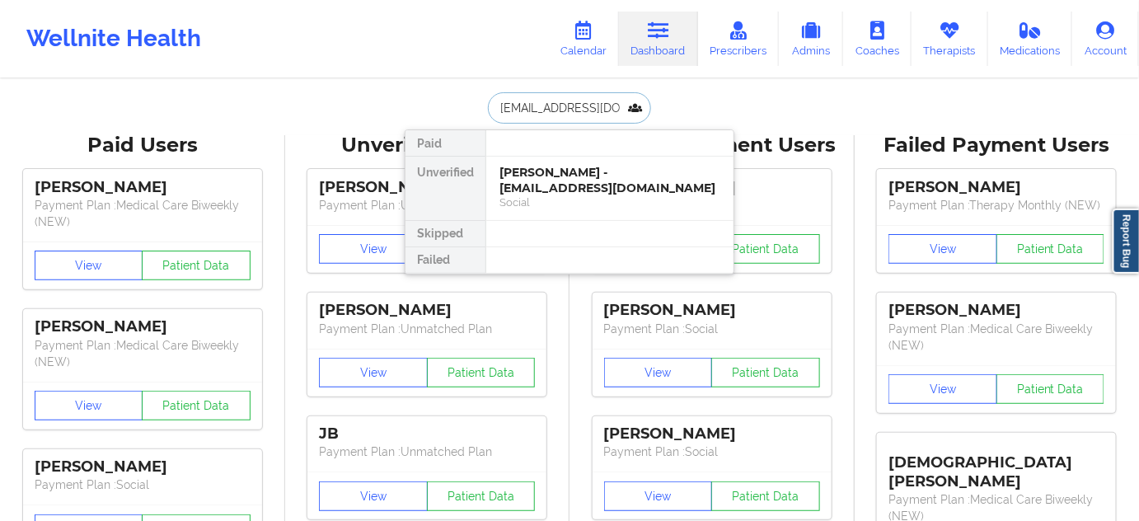
click at [542, 195] on div "Social" at bounding box center [609, 202] width 221 height 14
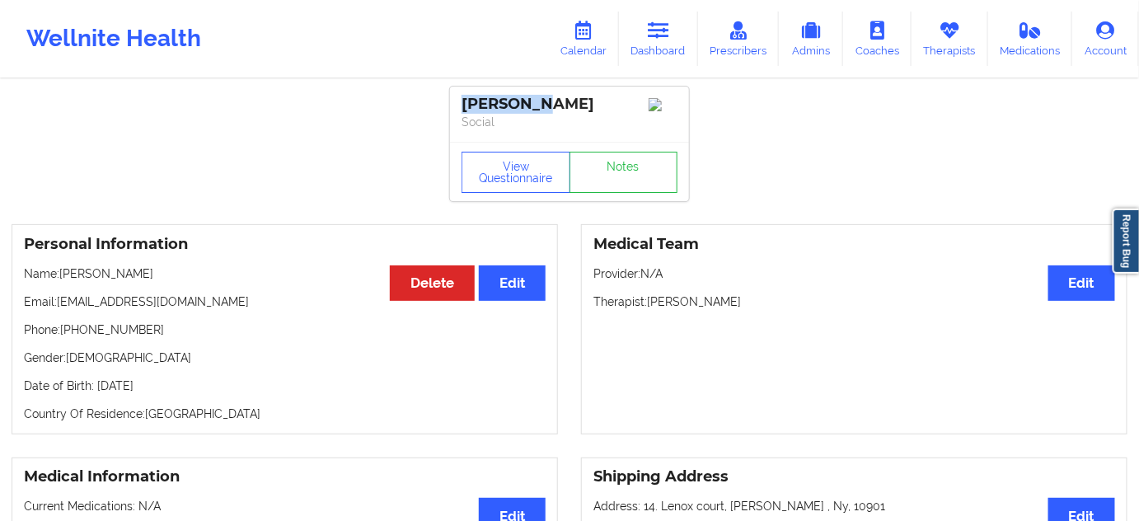
drag, startPoint x: 553, startPoint y: 105, endPoint x: 439, endPoint y: 106, distance: 113.7
drag, startPoint x: 648, startPoint y: 306, endPoint x: 753, endPoint y: 309, distance: 105.5
click at [753, 309] on p "Therapist: [PERSON_NAME]" at bounding box center [854, 301] width 522 height 16
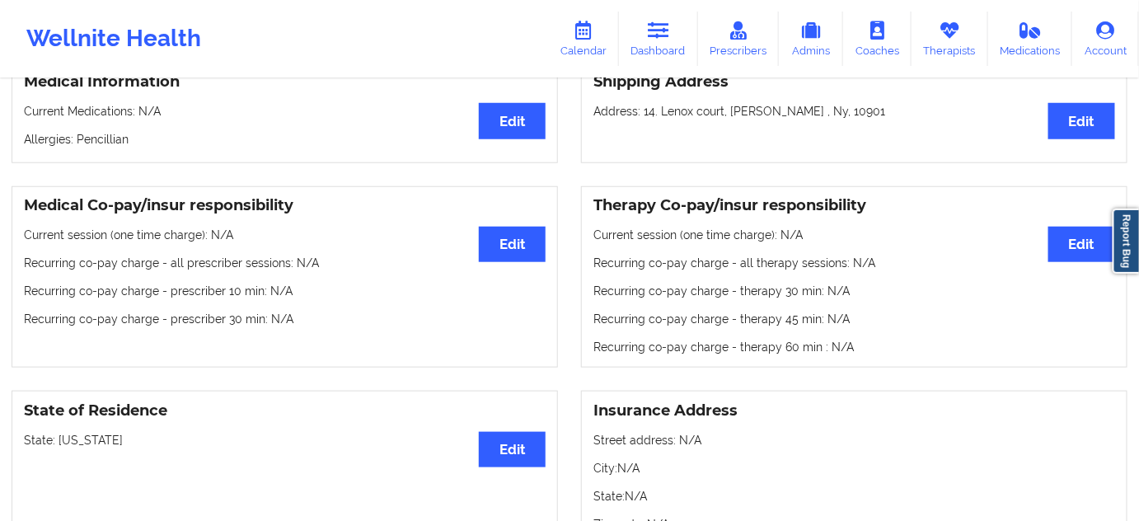
scroll to position [400, 0]
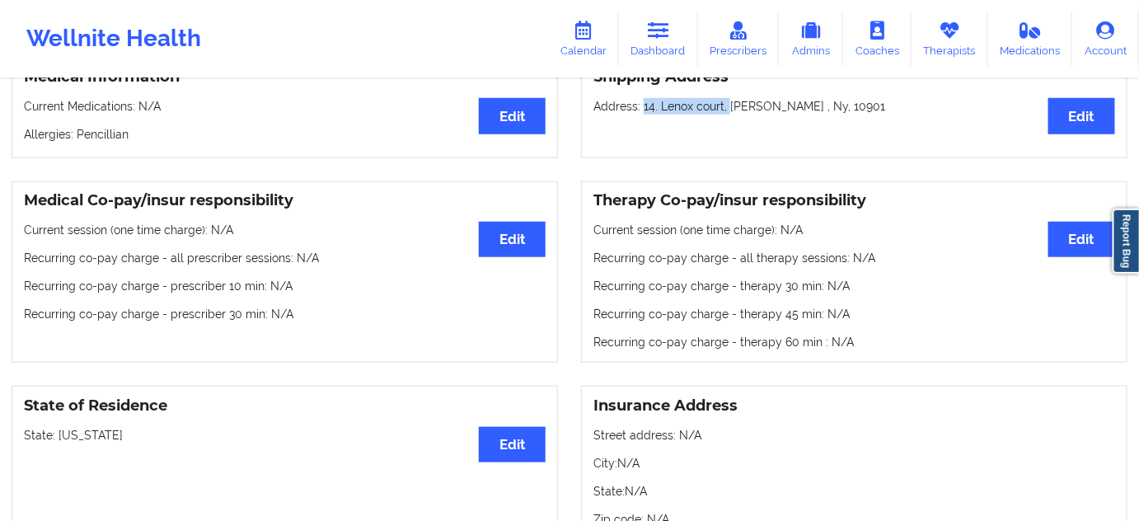
drag, startPoint x: 643, startPoint y: 110, endPoint x: 727, endPoint y: 128, distance: 86.0
click at [727, 128] on div "Shipping Address Edit Address: 14. Lenox court, [PERSON_NAME] , Ny, 10901" at bounding box center [854, 108] width 546 height 101
click at [738, 105] on p "Address: 14. Lenox court, [PERSON_NAME] , Ny, 10901" at bounding box center [854, 106] width 522 height 16
click at [806, 115] on p "Address: 14. Lenox court, [PERSON_NAME] , Ny, 10901" at bounding box center [854, 106] width 522 height 16
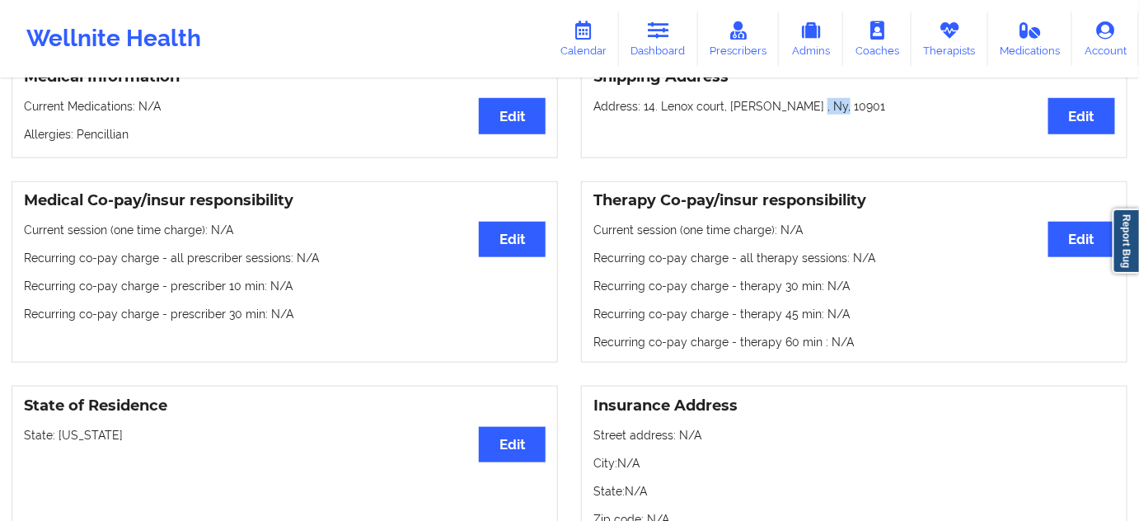
click at [805, 115] on p "Address: 14. Lenox court, [PERSON_NAME] , Ny, 10901" at bounding box center [854, 106] width 522 height 16
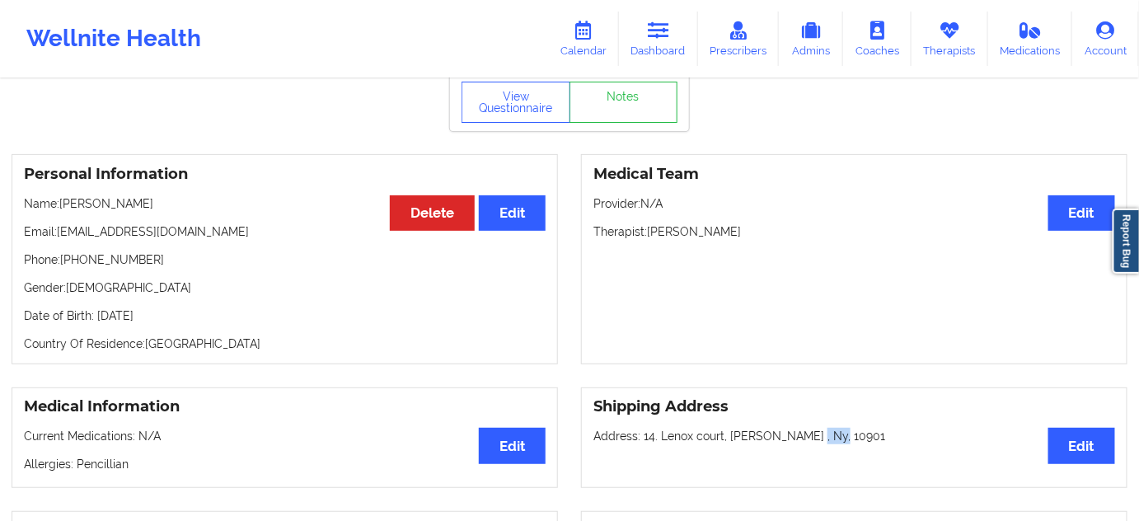
scroll to position [0, 0]
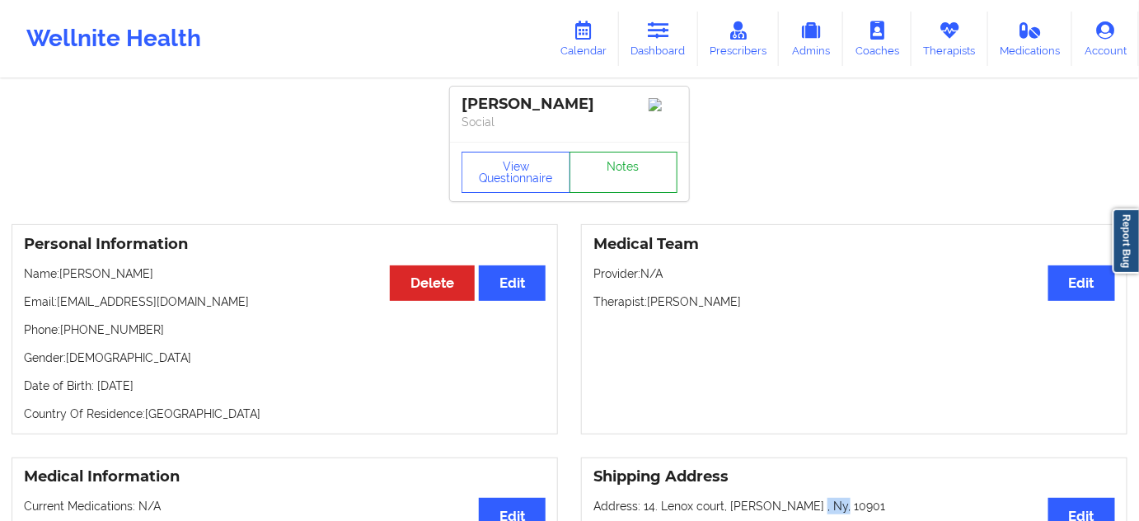
click at [634, 186] on link "Notes" at bounding box center [624, 172] width 109 height 41
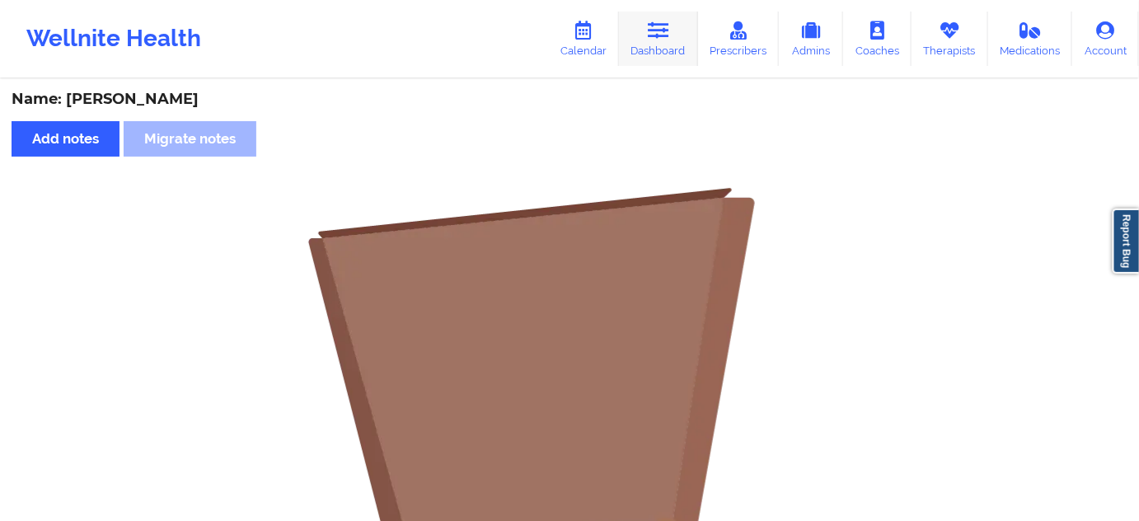
click at [650, 39] on link "Dashboard" at bounding box center [658, 39] width 79 height 54
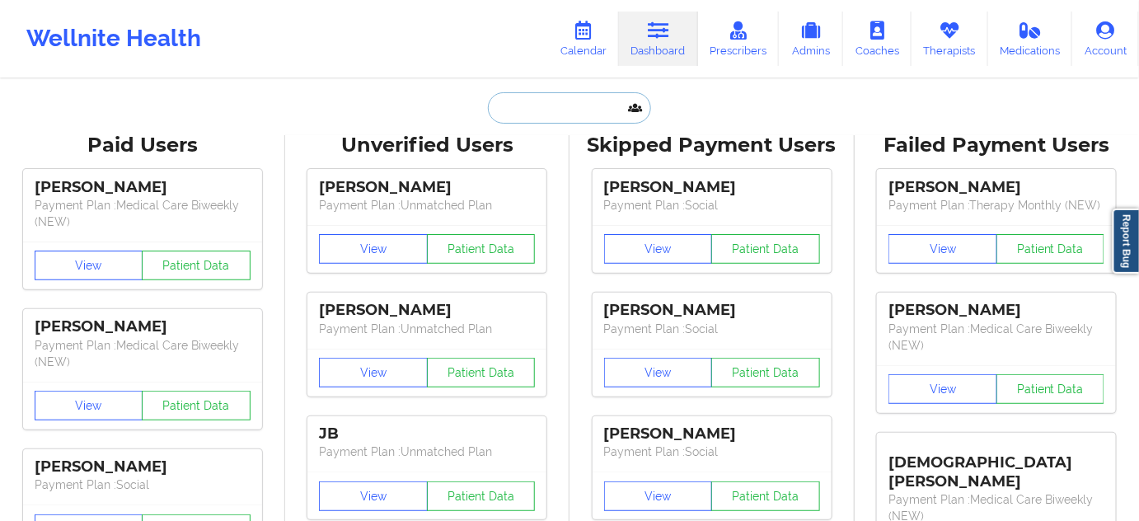
click at [551, 107] on input "text" at bounding box center [569, 107] width 163 height 31
paste input "[EMAIL_ADDRESS][DOMAIN_NAME]"
type input "[EMAIL_ADDRESS][DOMAIN_NAME]"
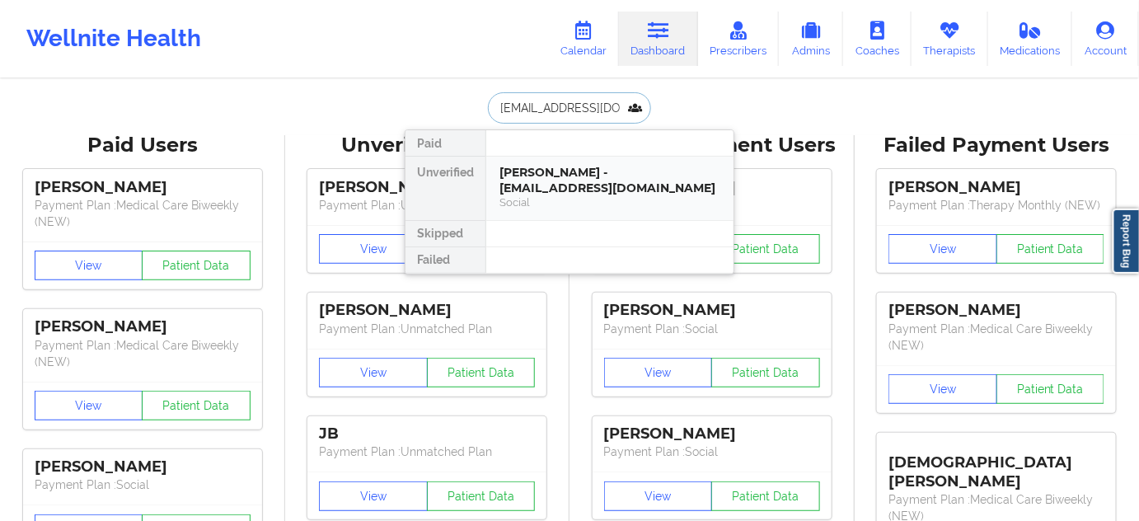
scroll to position [0, 12]
click at [547, 171] on div "[PERSON_NAME] - [EMAIL_ADDRESS][DOMAIN_NAME]" at bounding box center [609, 180] width 221 height 30
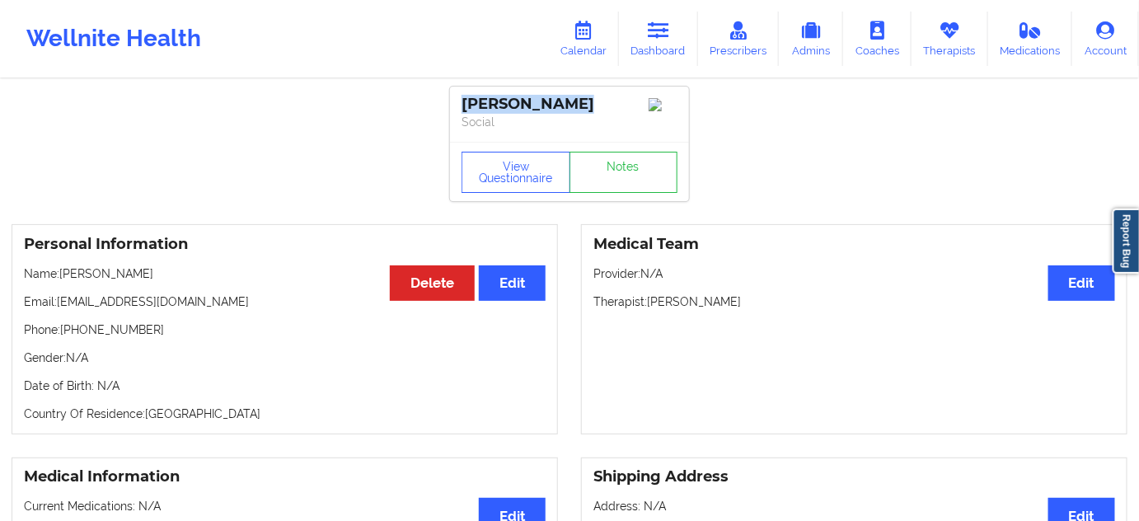
drag, startPoint x: 576, startPoint y: 101, endPoint x: 460, endPoint y: 98, distance: 116.3
click at [460, 98] on div "[PERSON_NAME] Social" at bounding box center [569, 114] width 239 height 55
click at [582, 142] on div "[PERSON_NAME] Social" at bounding box center [569, 114] width 239 height 55
click at [555, 109] on div "[PERSON_NAME]" at bounding box center [570, 104] width 216 height 19
click at [560, 114] on div "[PERSON_NAME] Social" at bounding box center [569, 114] width 239 height 55
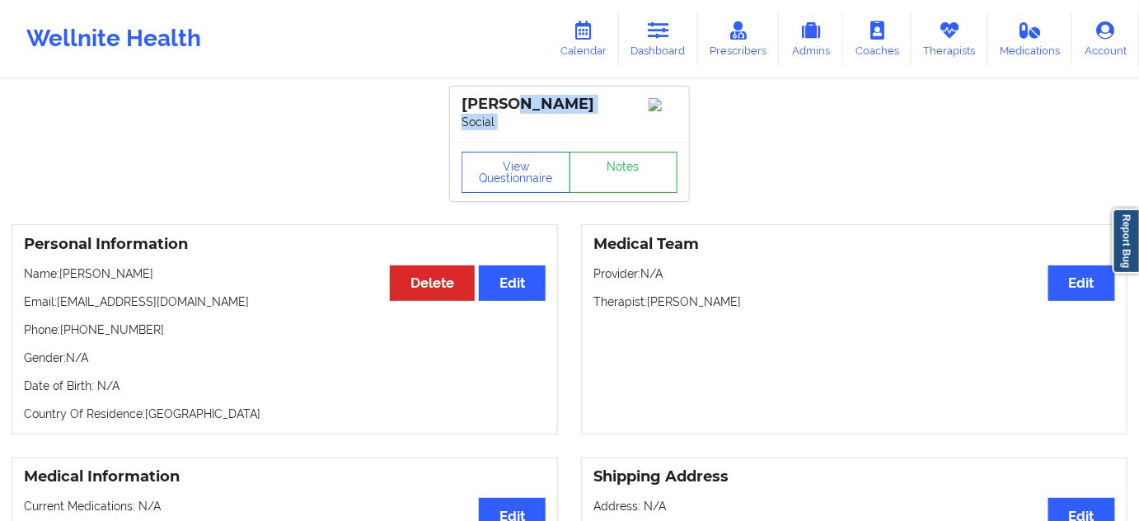
click at [599, 125] on p "Social" at bounding box center [570, 122] width 216 height 16
click at [607, 102] on div "[PERSON_NAME]" at bounding box center [570, 104] width 216 height 19
click at [532, 71] on div "Wellnite Health Calendar Dashboard Prescribers Admins Coaches Therapists Medica…" at bounding box center [569, 39] width 1139 height 66
click at [551, 96] on div "[PERSON_NAME]" at bounding box center [570, 104] width 216 height 19
click at [550, 94] on div "[PERSON_NAME] Social" at bounding box center [569, 114] width 239 height 55
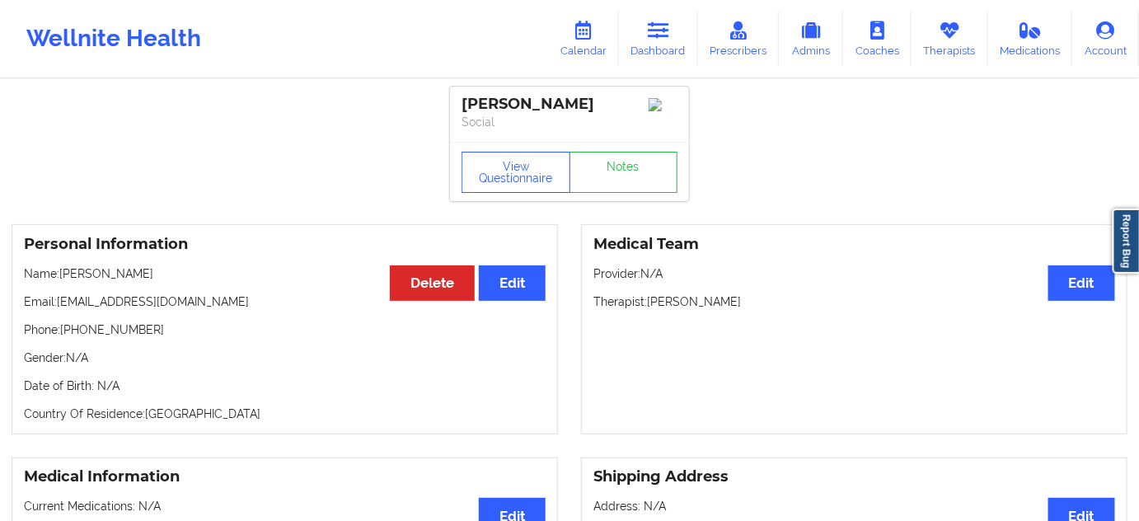
click at [555, 106] on div "[PERSON_NAME]" at bounding box center [570, 104] width 216 height 19
click at [556, 106] on div "[PERSON_NAME]" at bounding box center [570, 104] width 216 height 19
click at [508, 177] on button "View Questionnaire" at bounding box center [516, 172] width 109 height 41
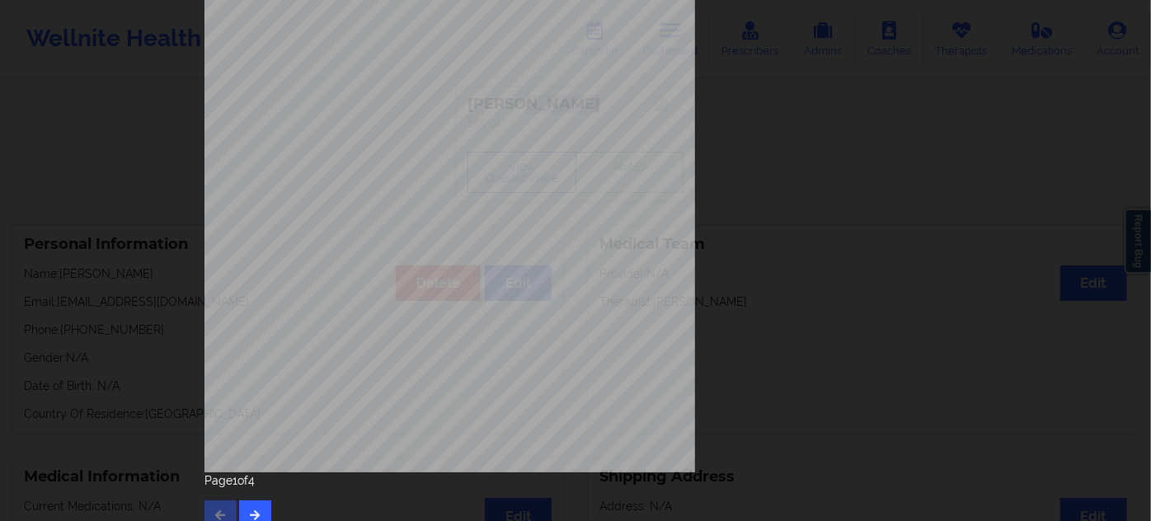
scroll to position [265, 0]
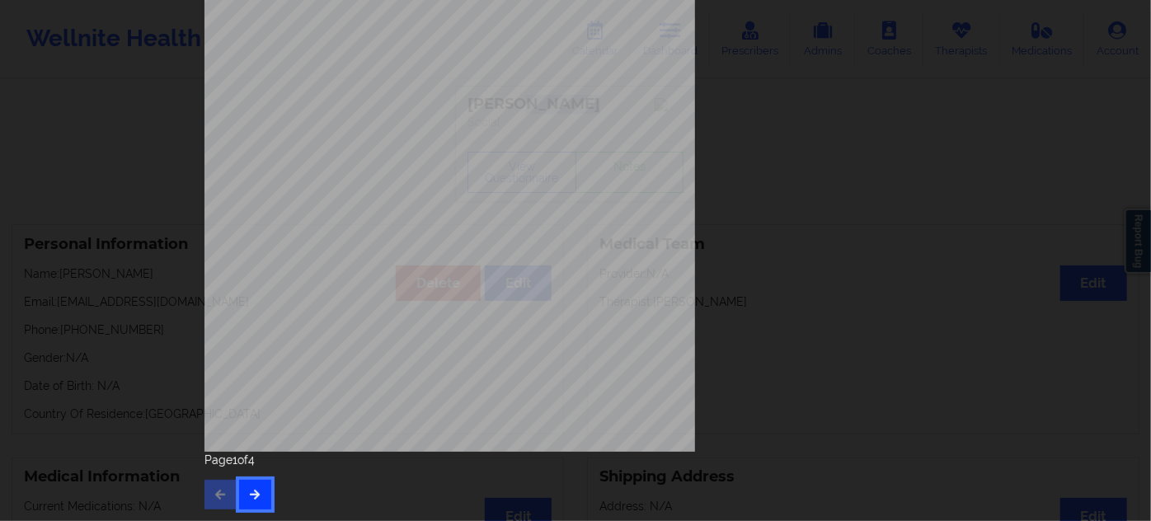
click at [257, 499] on button "button" at bounding box center [255, 495] width 32 height 30
click at [257, 500] on button "button" at bounding box center [255, 495] width 32 height 30
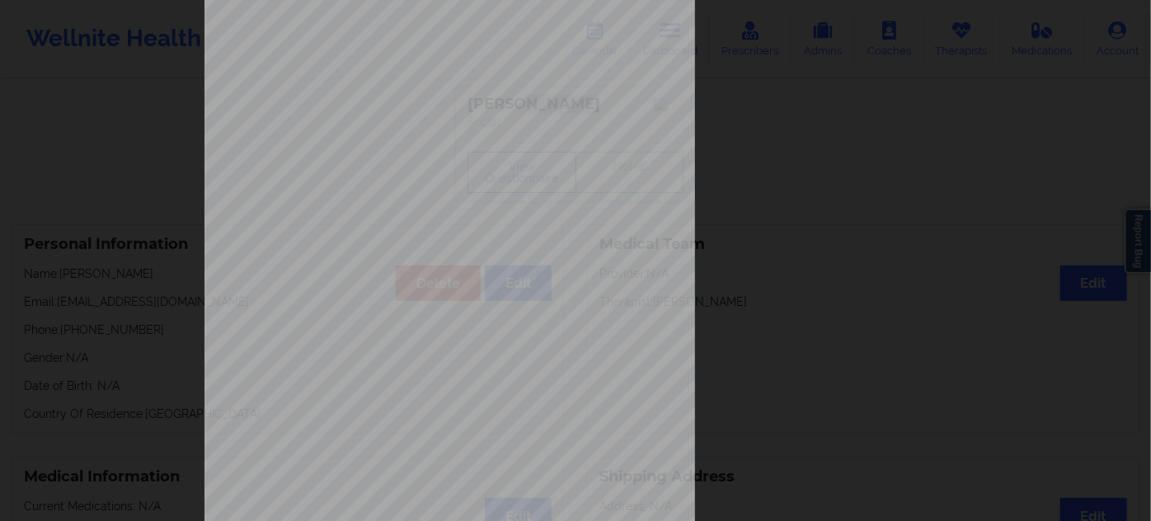
scroll to position [250, 0]
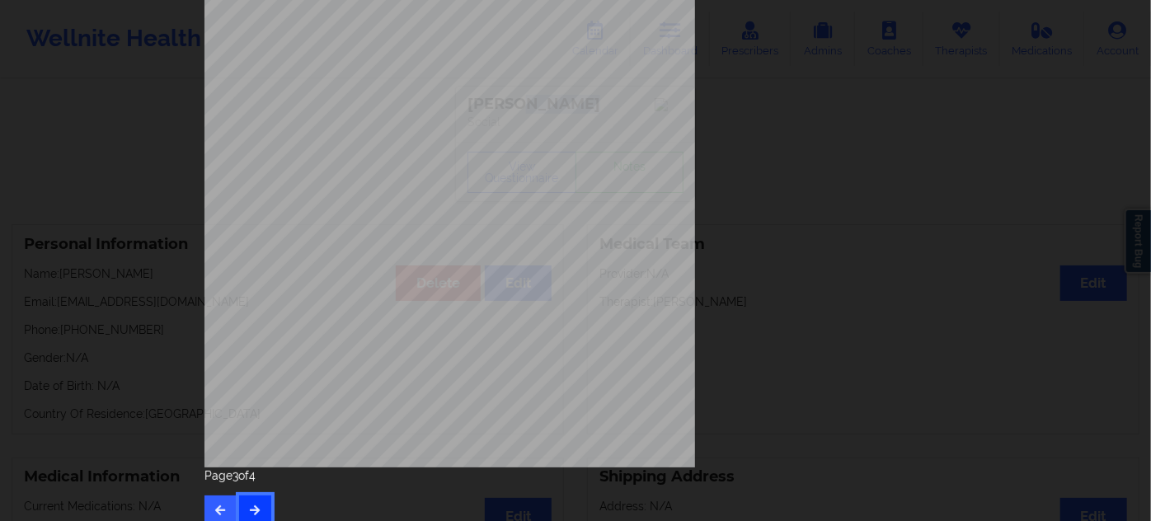
click at [257, 502] on button "button" at bounding box center [255, 510] width 32 height 30
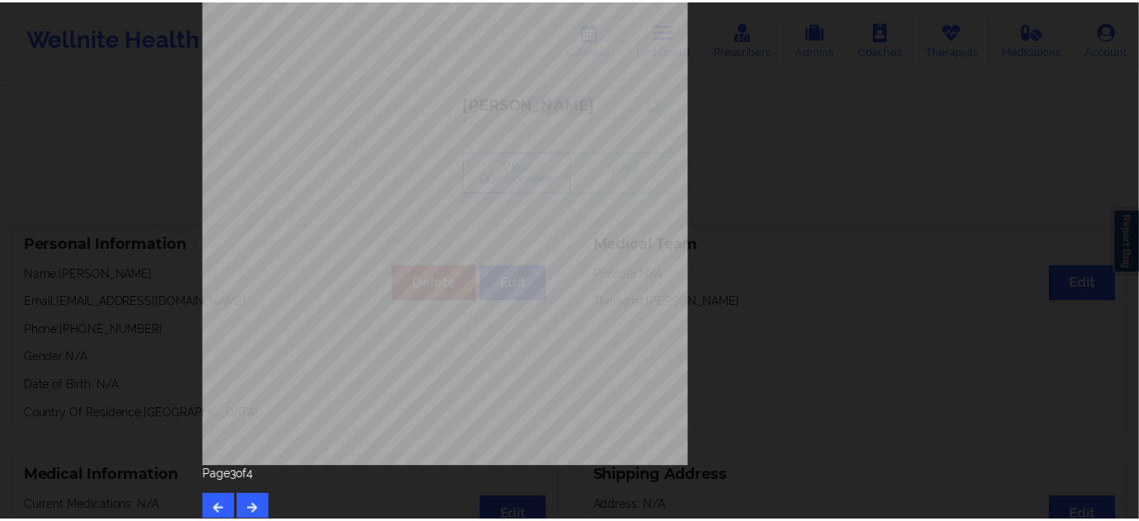
scroll to position [0, 0]
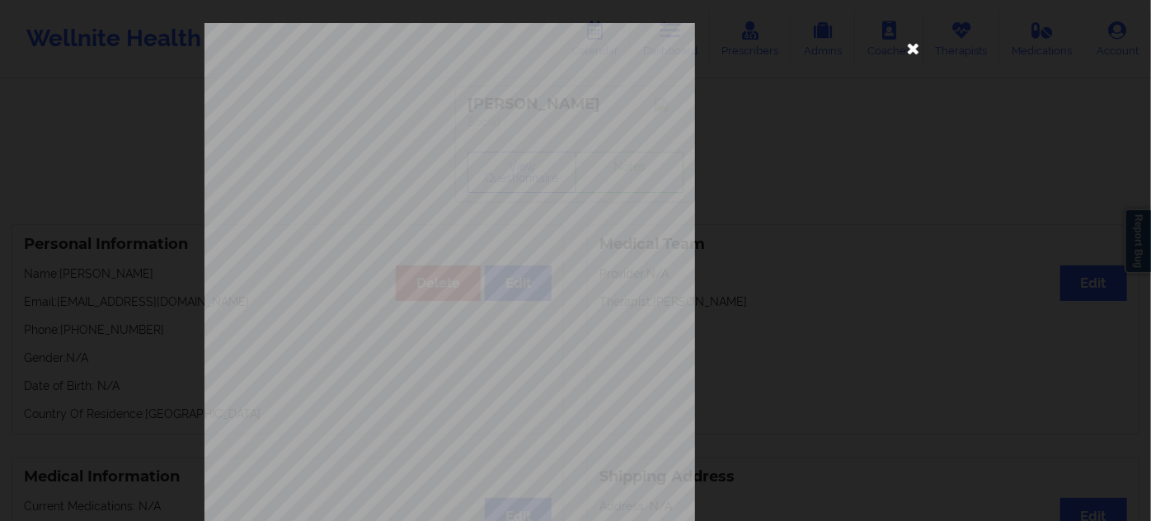
click at [905, 54] on icon at bounding box center [913, 48] width 26 height 26
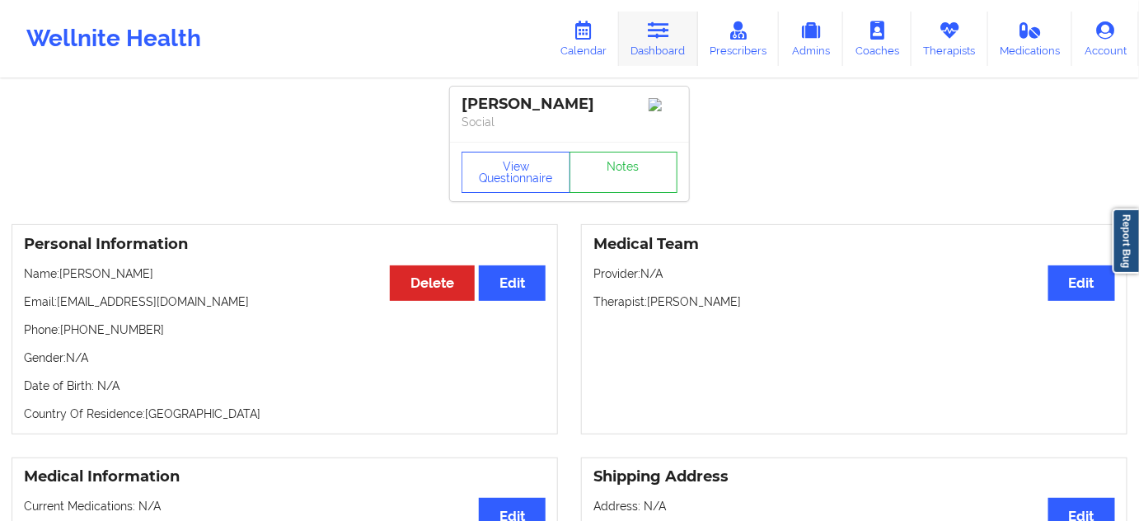
click at [656, 45] on link "Dashboard" at bounding box center [658, 39] width 79 height 54
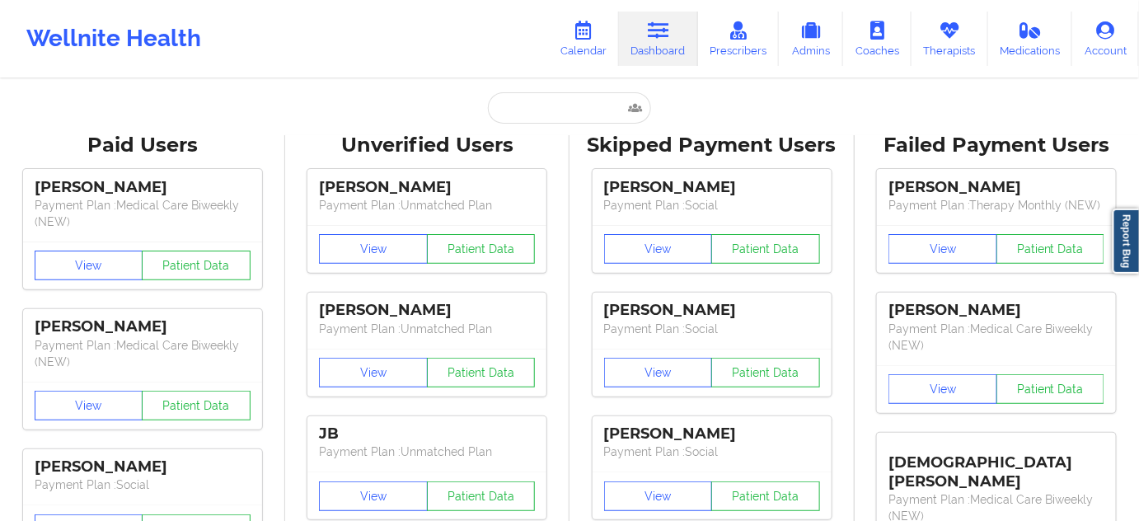
click at [601, 106] on input "text" at bounding box center [569, 107] width 163 height 31
paste input "[EMAIL_ADDRESS][DOMAIN_NAME]"
type input "[EMAIL_ADDRESS][DOMAIN_NAME]"
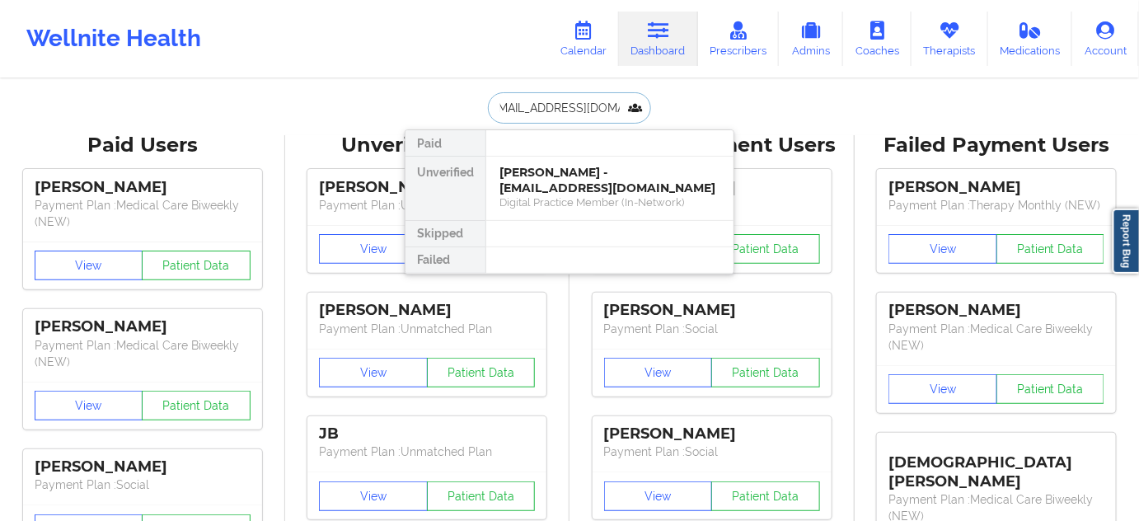
click at [558, 184] on div "[PERSON_NAME] - [EMAIL_ADDRESS][DOMAIN_NAME]" at bounding box center [609, 180] width 221 height 30
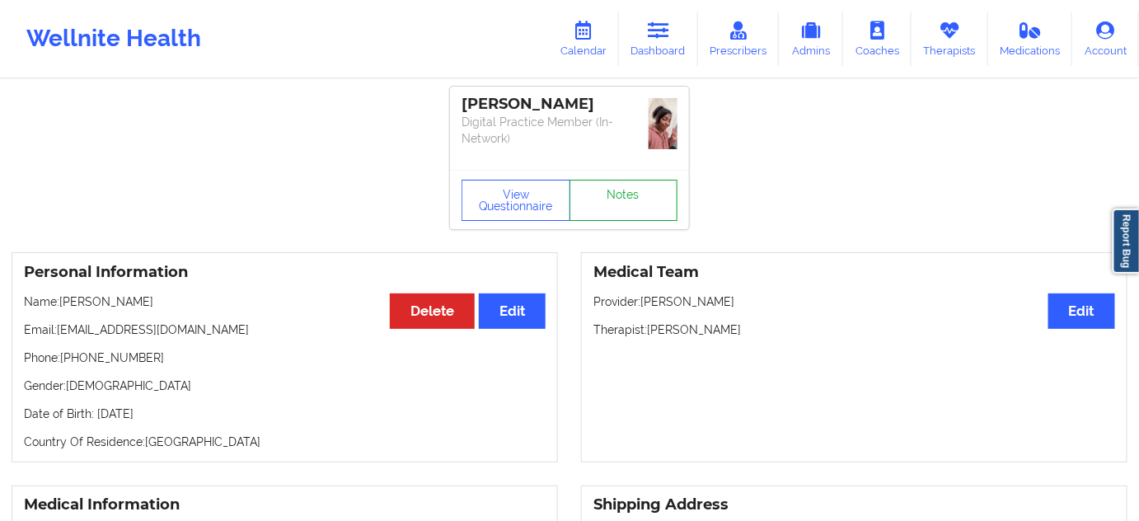
click at [620, 180] on link "Notes" at bounding box center [624, 200] width 109 height 41
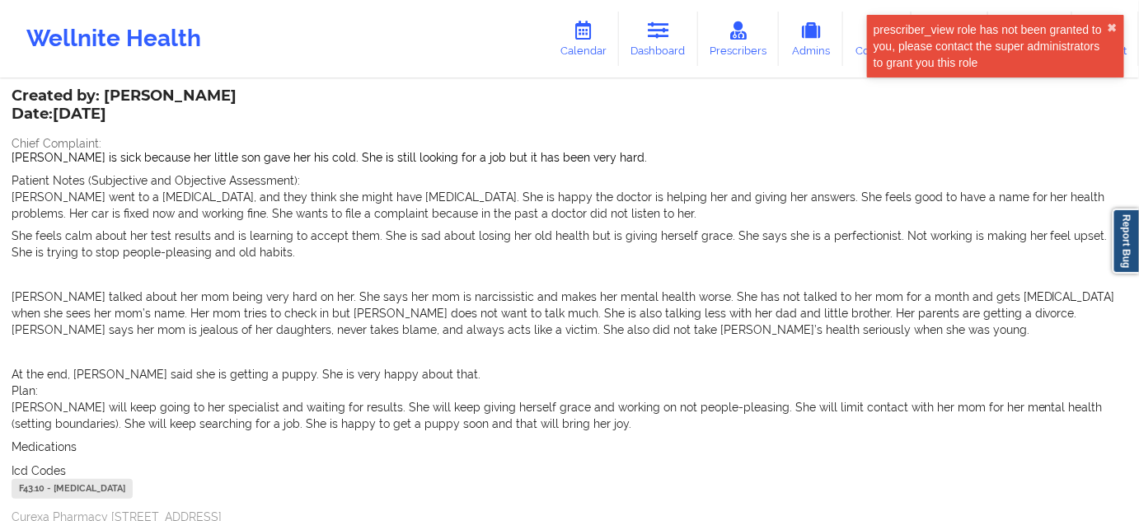
scroll to position [100, 0]
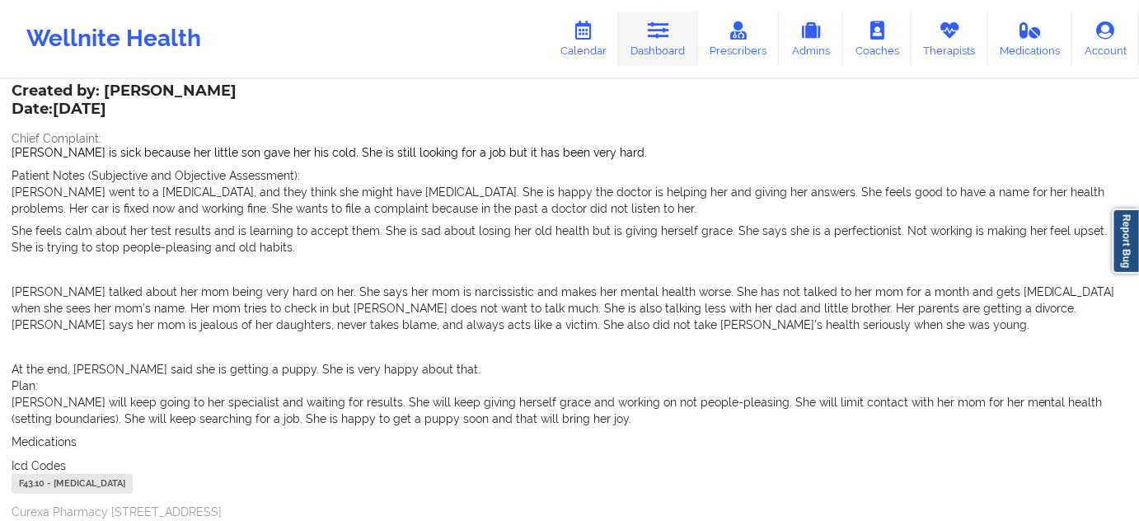
click at [676, 54] on link "Dashboard" at bounding box center [658, 39] width 79 height 54
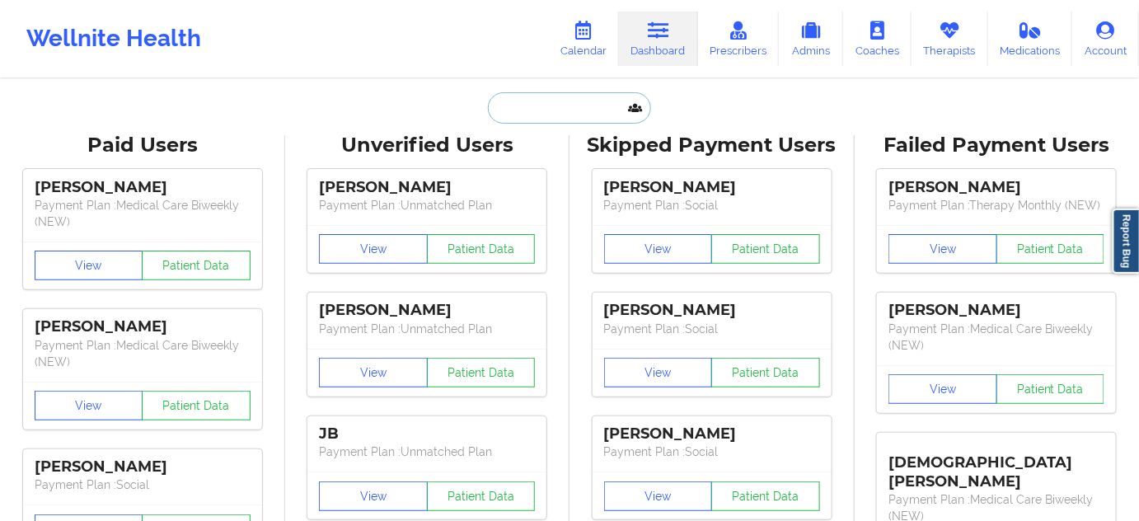
click at [518, 111] on input "text" at bounding box center [569, 107] width 163 height 31
paste input "[PERSON_NAME]"
type input "[PERSON_NAME]"
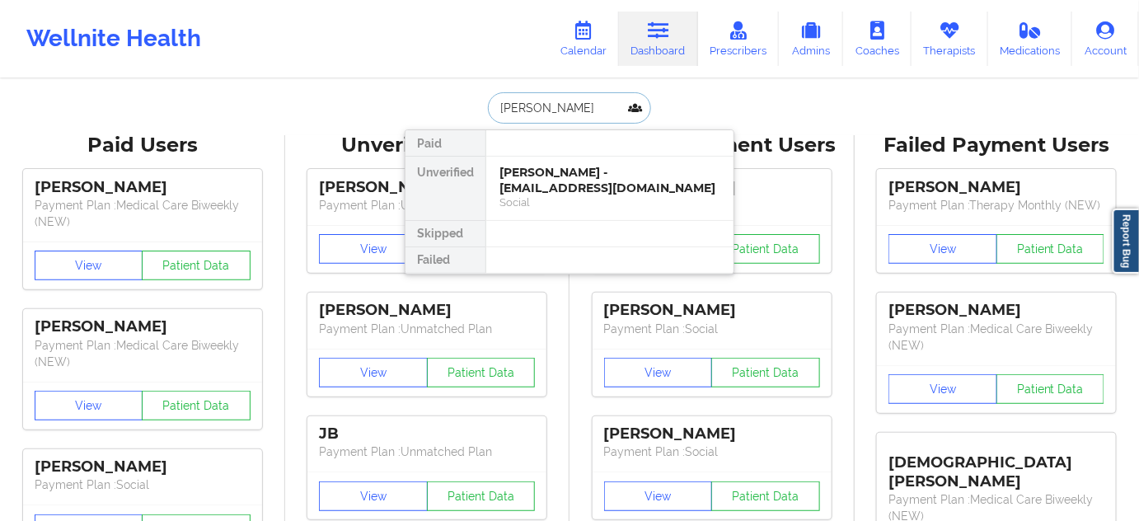
click at [564, 195] on div "Social" at bounding box center [609, 202] width 221 height 14
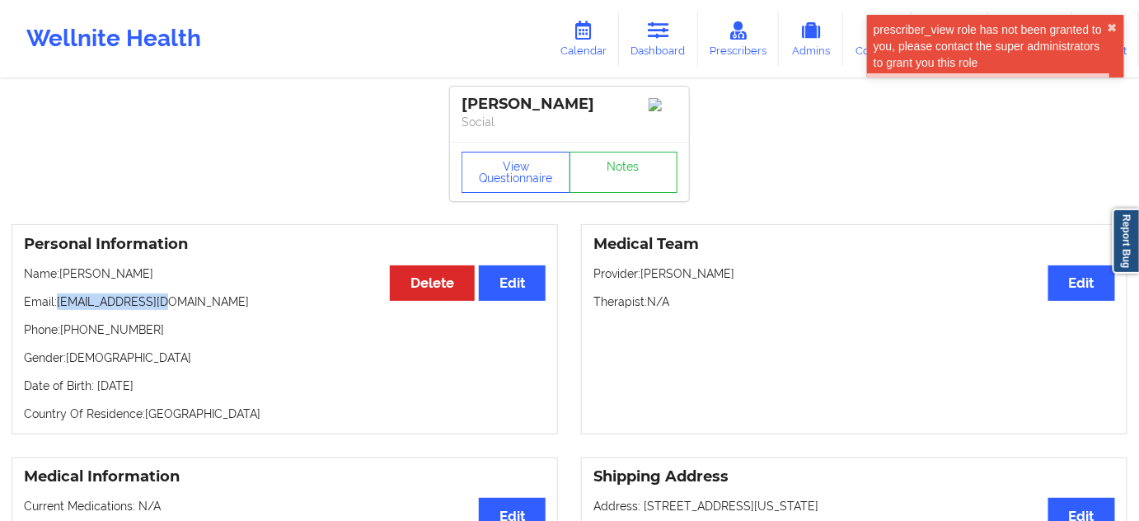
drag, startPoint x: 57, startPoint y: 305, endPoint x: 214, endPoint y: 302, distance: 157.5
click at [191, 302] on p "Email: [EMAIL_ADDRESS][DOMAIN_NAME]" at bounding box center [285, 301] width 522 height 16
click at [648, 28] on link "Dashboard" at bounding box center [658, 39] width 79 height 54
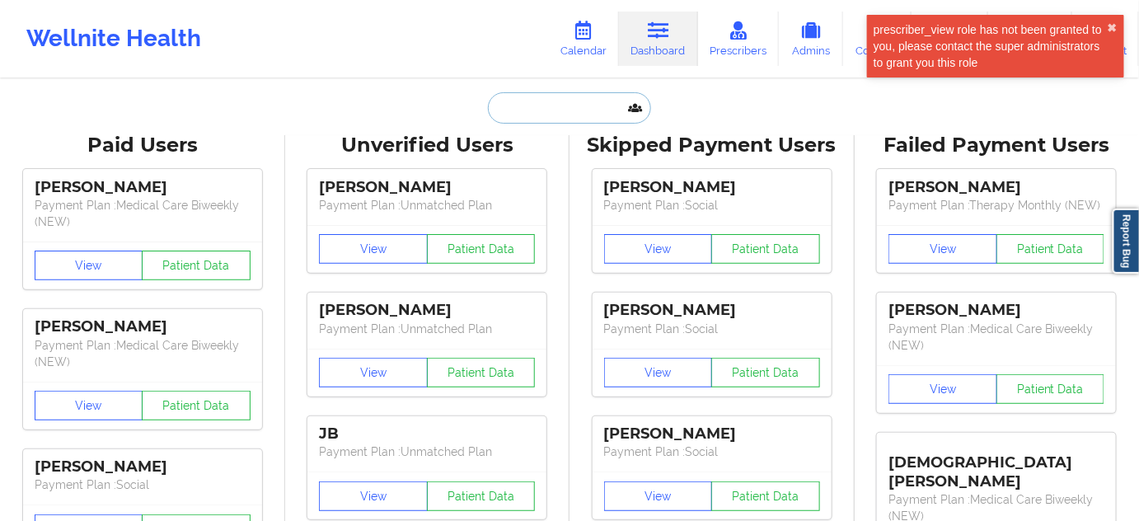
click at [556, 109] on input "text" at bounding box center [569, 107] width 163 height 31
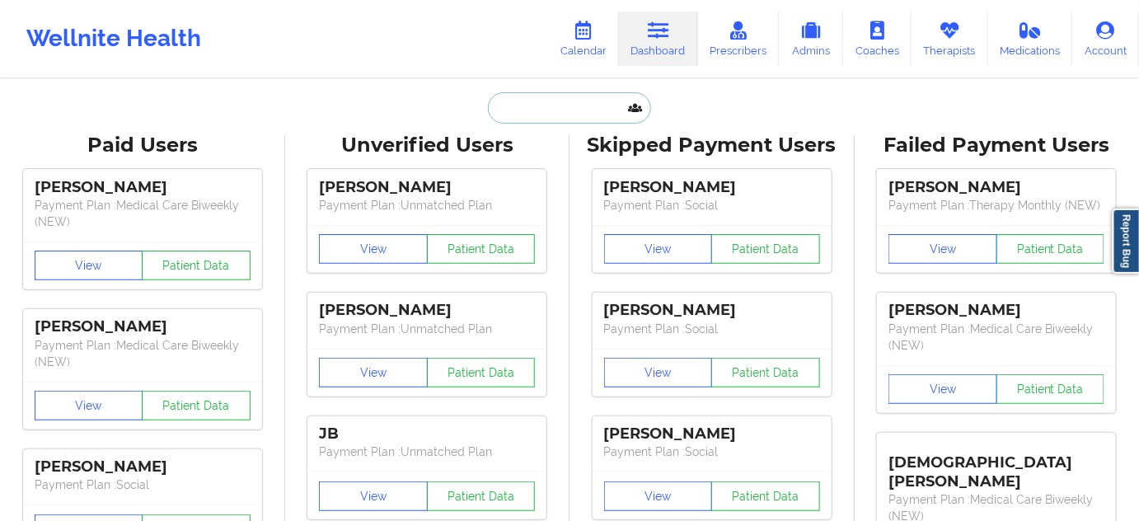
paste input "[EMAIL_ADDRESS][DOMAIN_NAME]"
type input "[EMAIL_ADDRESS][DOMAIN_NAME]"
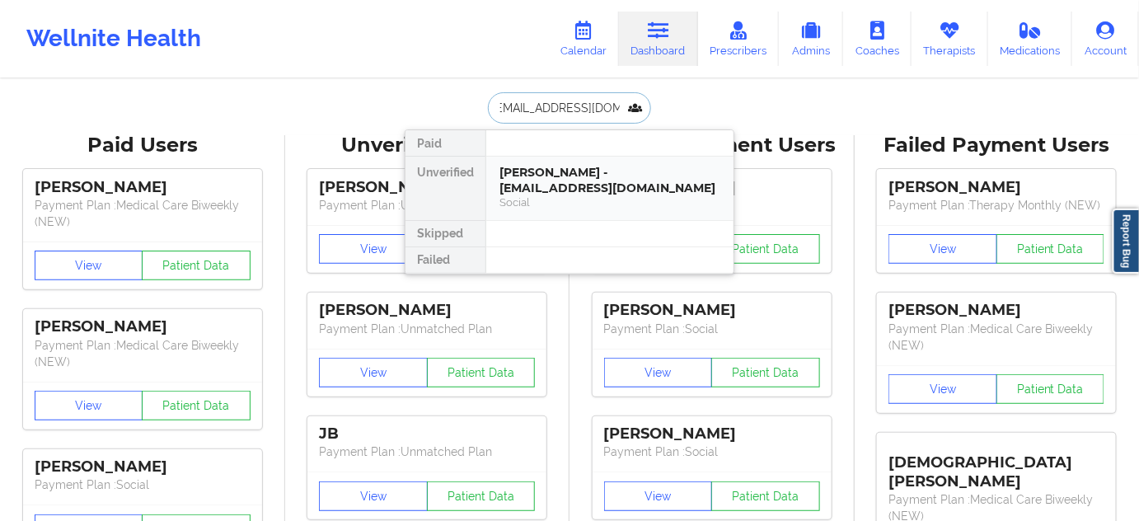
drag, startPoint x: 554, startPoint y: 178, endPoint x: 564, endPoint y: 172, distance: 11.4
click at [564, 172] on div "[PERSON_NAME] - [EMAIL_ADDRESS][DOMAIN_NAME]" at bounding box center [609, 180] width 221 height 30
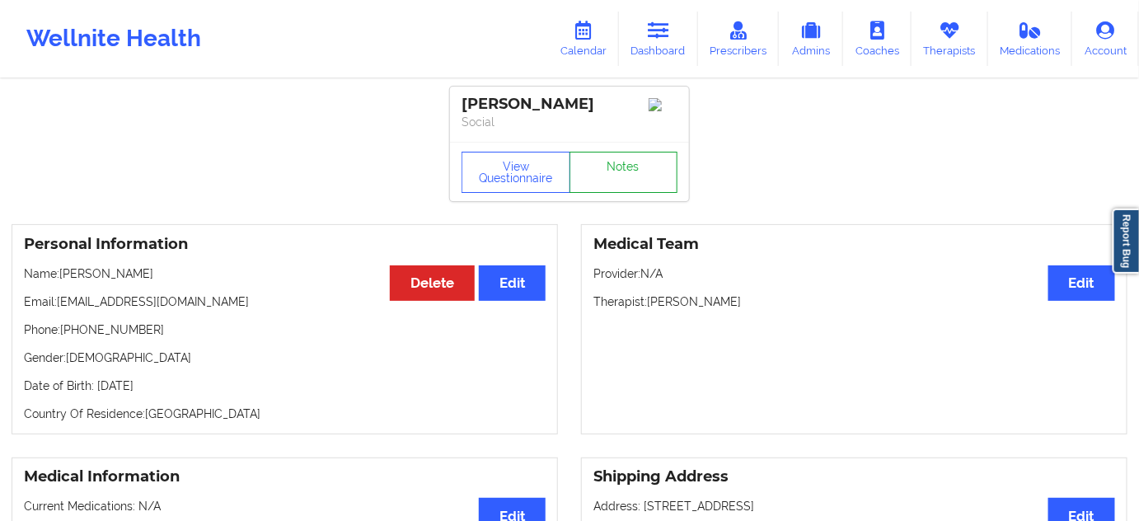
click at [623, 173] on link "Notes" at bounding box center [624, 172] width 109 height 41
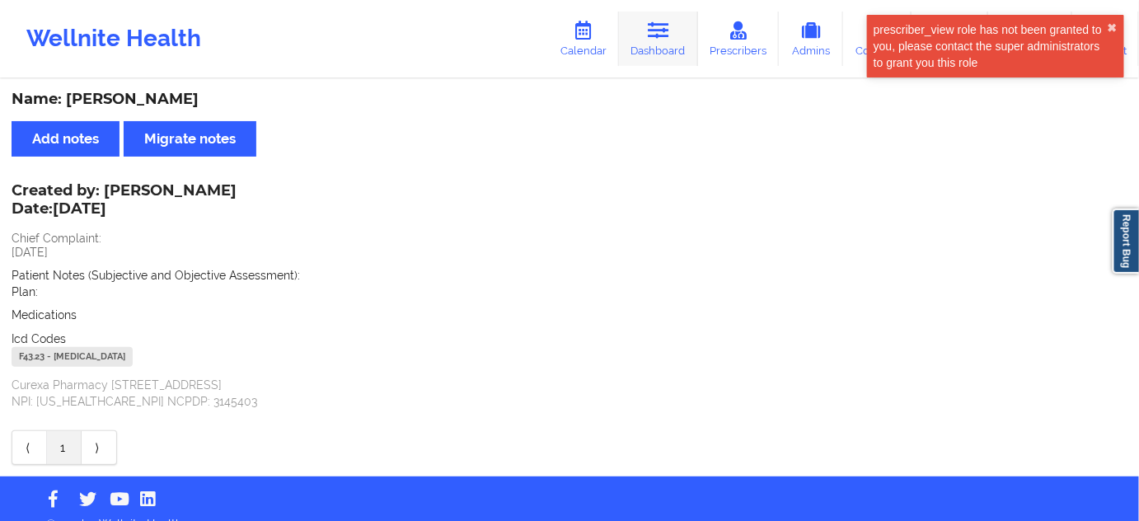
click at [640, 35] on link "Dashboard" at bounding box center [658, 39] width 79 height 54
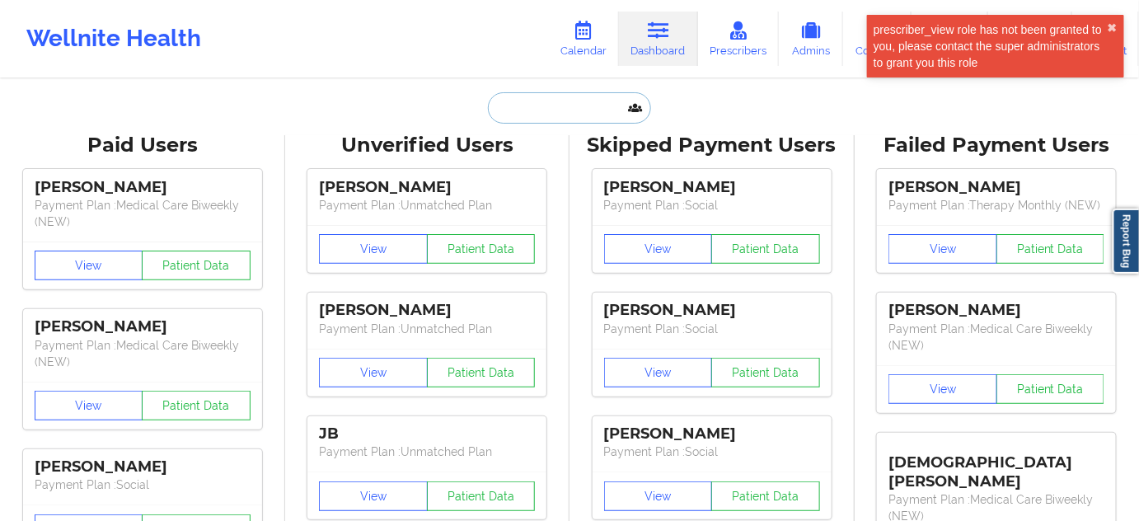
click at [530, 105] on input "text" at bounding box center [569, 107] width 163 height 31
type input "s"
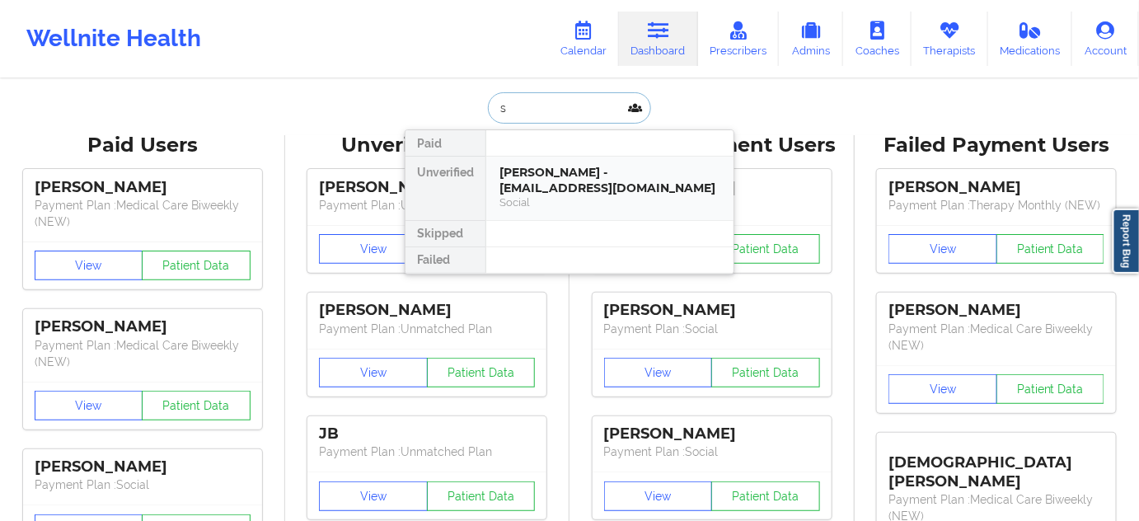
click at [559, 166] on div "[PERSON_NAME] - [EMAIL_ADDRESS][DOMAIN_NAME]" at bounding box center [609, 180] width 221 height 30
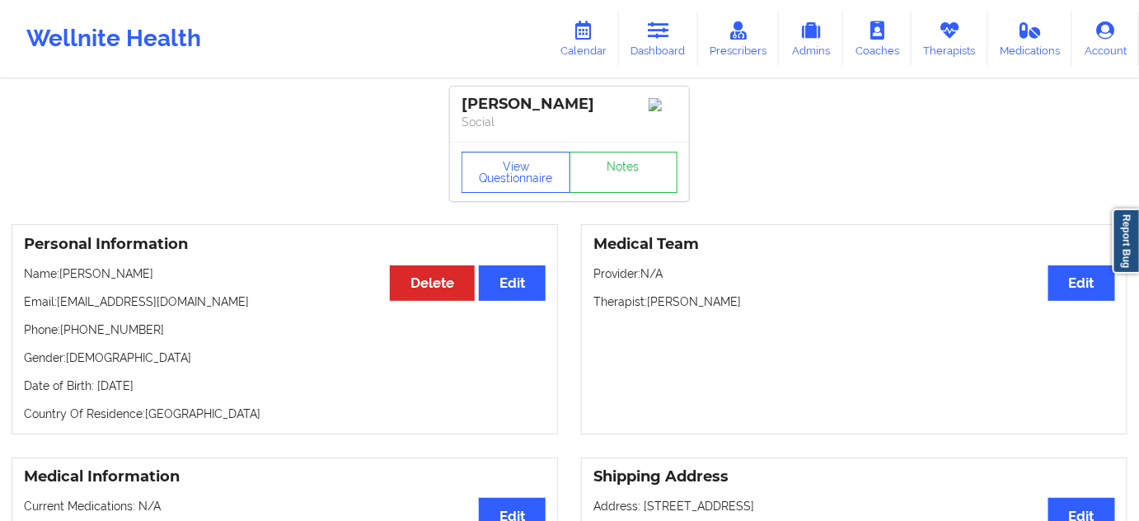
drag, startPoint x: 648, startPoint y: 305, endPoint x: 756, endPoint y: 309, distance: 108.0
click at [748, 297] on div "Medical Team Edit Provider: N/A Therapist: [PERSON_NAME]" at bounding box center [854, 329] width 546 height 210
drag, startPoint x: 613, startPoint y: 96, endPoint x: 435, endPoint y: 103, distance: 178.1
click at [451, 102] on div "[PERSON_NAME] Social" at bounding box center [569, 114] width 239 height 55
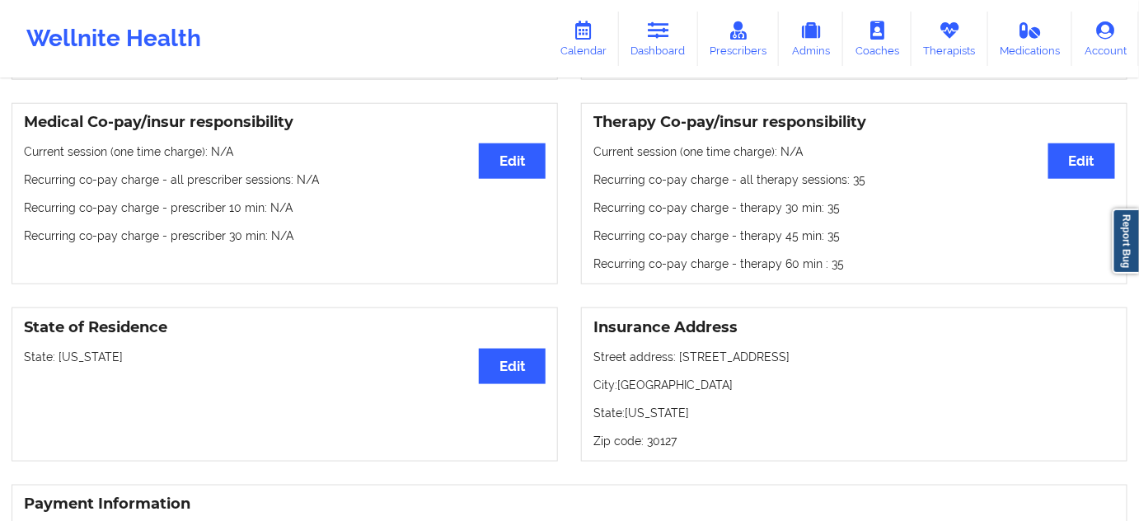
scroll to position [599, 0]
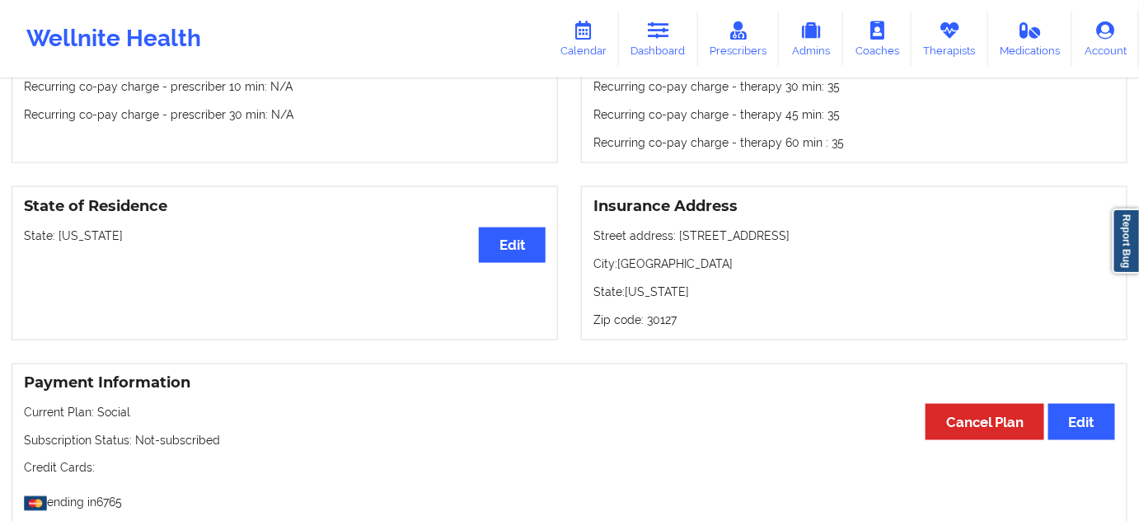
drag, startPoint x: 678, startPoint y: 239, endPoint x: 809, endPoint y: 231, distance: 130.5
click at [808, 230] on p "Street address: [STREET_ADDRESS]" at bounding box center [854, 235] width 522 height 16
drag, startPoint x: 621, startPoint y: 265, endPoint x: 720, endPoint y: 263, distance: 99.8
click at [721, 263] on p "City: [GEOGRAPHIC_DATA]" at bounding box center [854, 263] width 522 height 16
click at [653, 326] on p "Zip code: 30127" at bounding box center [854, 320] width 522 height 16
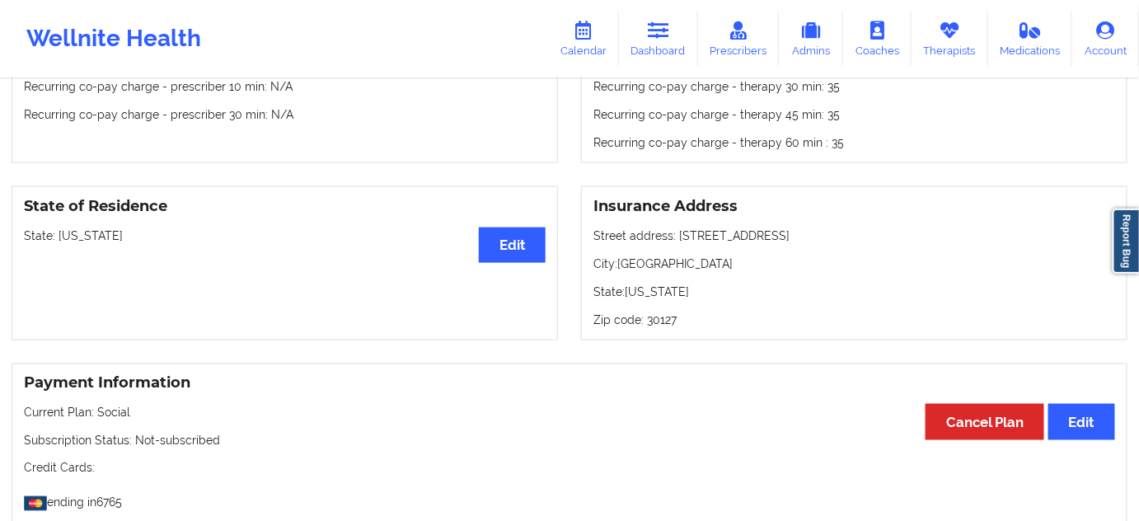
click at [651, 326] on p "Zip code: 30127" at bounding box center [854, 320] width 522 height 16
click at [651, 324] on p "Zip code: 30127" at bounding box center [854, 320] width 522 height 16
click at [649, 322] on p "Zip code: 30127" at bounding box center [854, 320] width 522 height 16
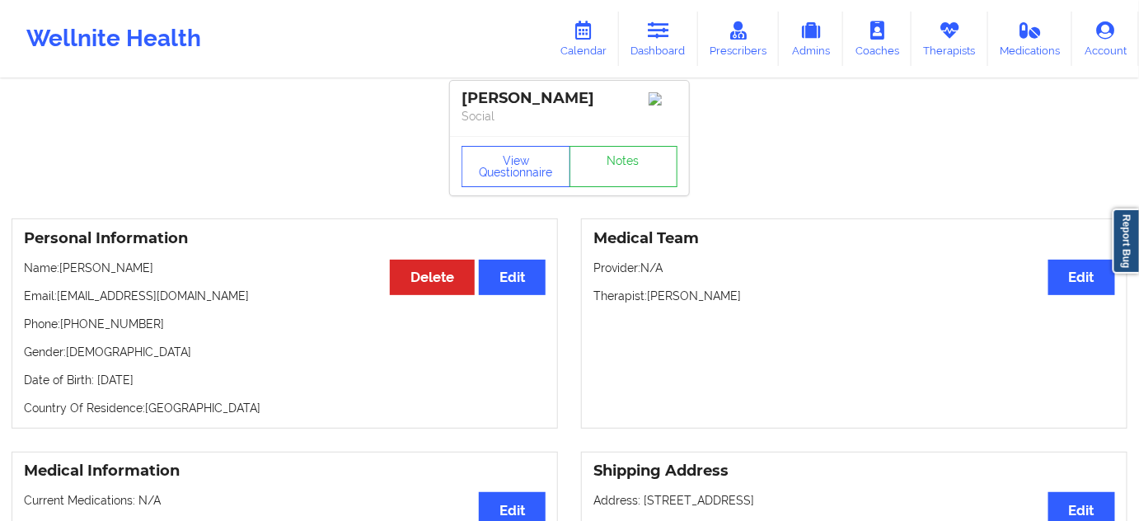
scroll to position [0, 0]
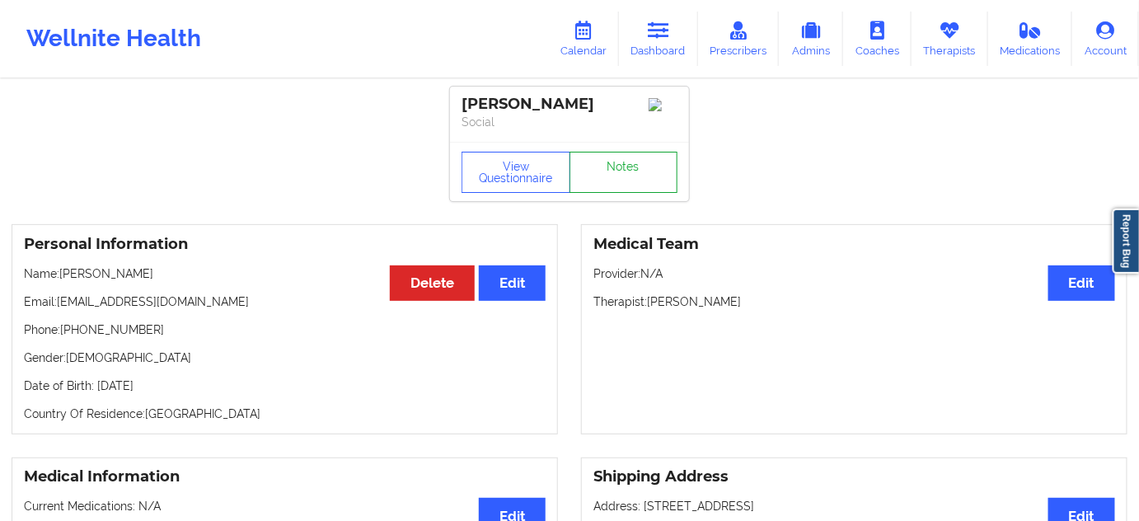
click at [607, 186] on link "Notes" at bounding box center [624, 172] width 109 height 41
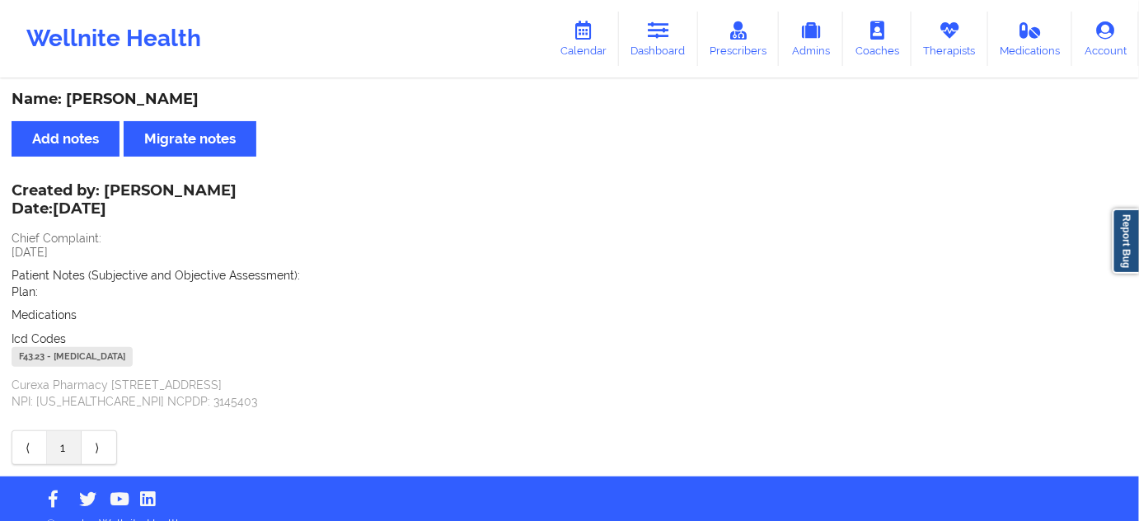
click at [33, 360] on div "F43.23 - [MEDICAL_DATA]" at bounding box center [72, 357] width 121 height 20
click at [634, 30] on link "Dashboard" at bounding box center [658, 39] width 79 height 54
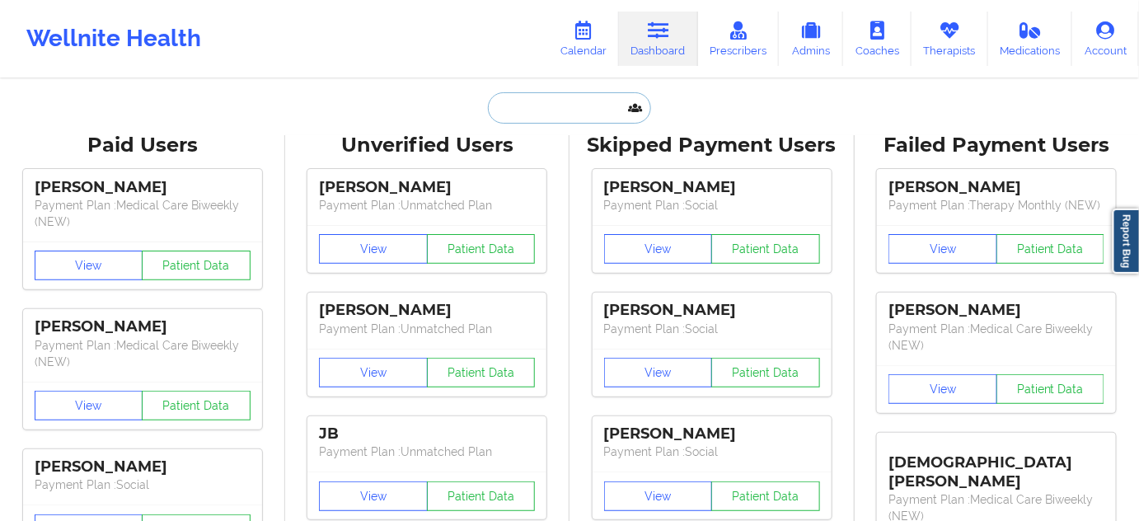
click at [582, 111] on input "text" at bounding box center [569, 107] width 163 height 31
paste input "[EMAIL_ADDRESS][DOMAIN_NAME]"
type input "[EMAIL_ADDRESS][DOMAIN_NAME]"
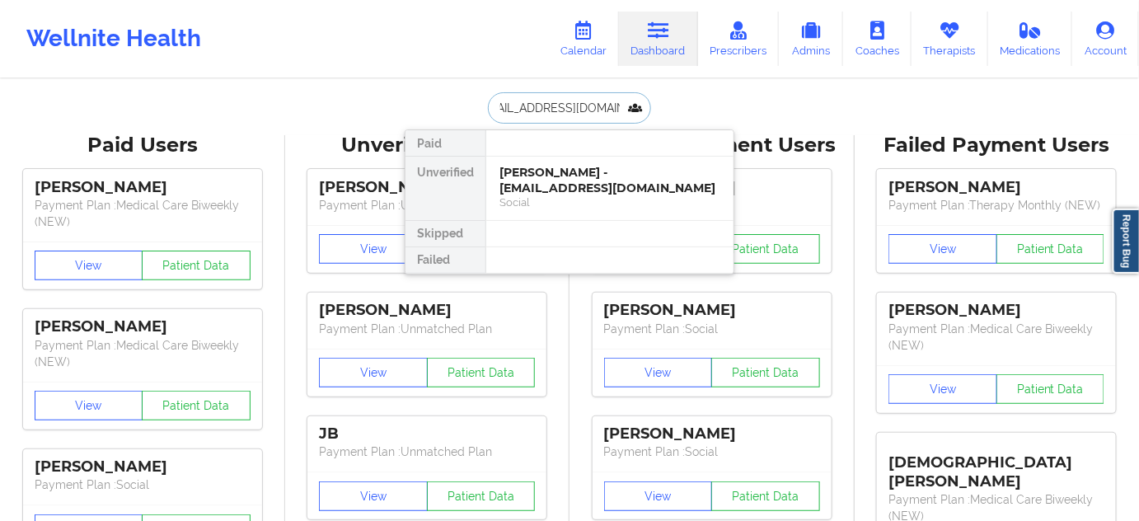
click at [555, 190] on div "[PERSON_NAME] - [EMAIL_ADDRESS][DOMAIN_NAME]" at bounding box center [609, 180] width 221 height 30
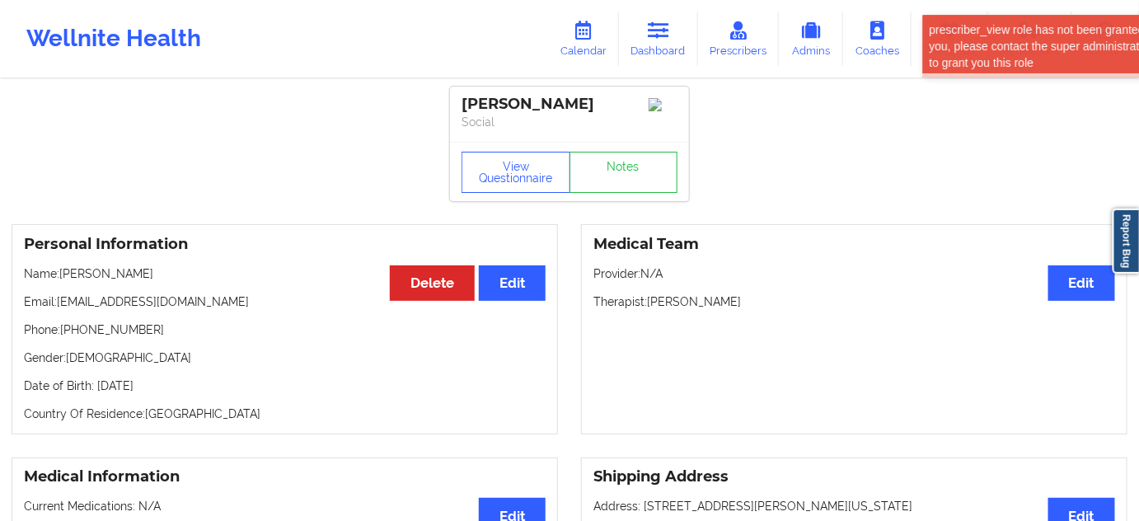
click at [557, 105] on div "[PERSON_NAME]" at bounding box center [570, 104] width 216 height 19
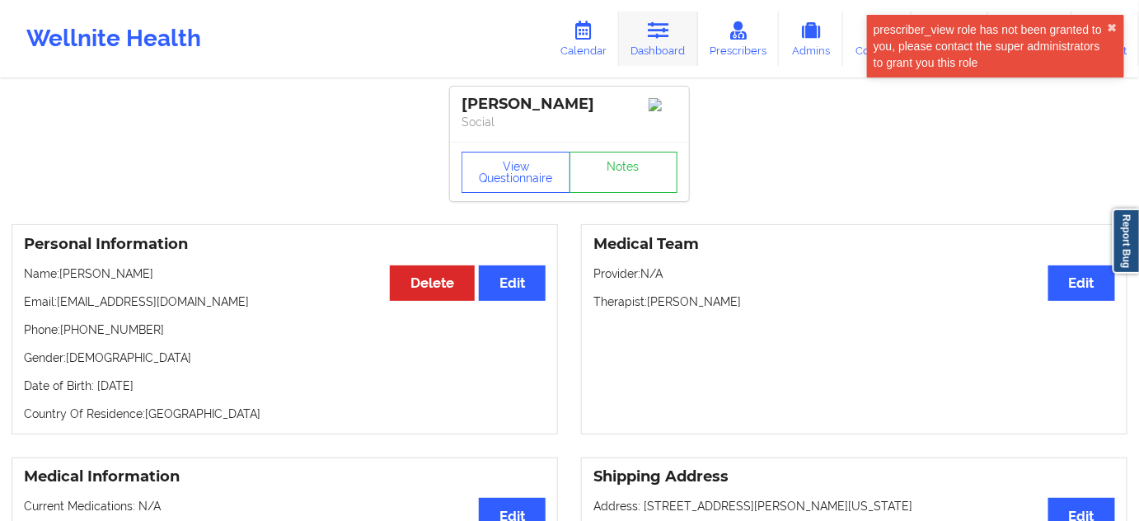
click at [668, 35] on icon at bounding box center [658, 30] width 21 height 18
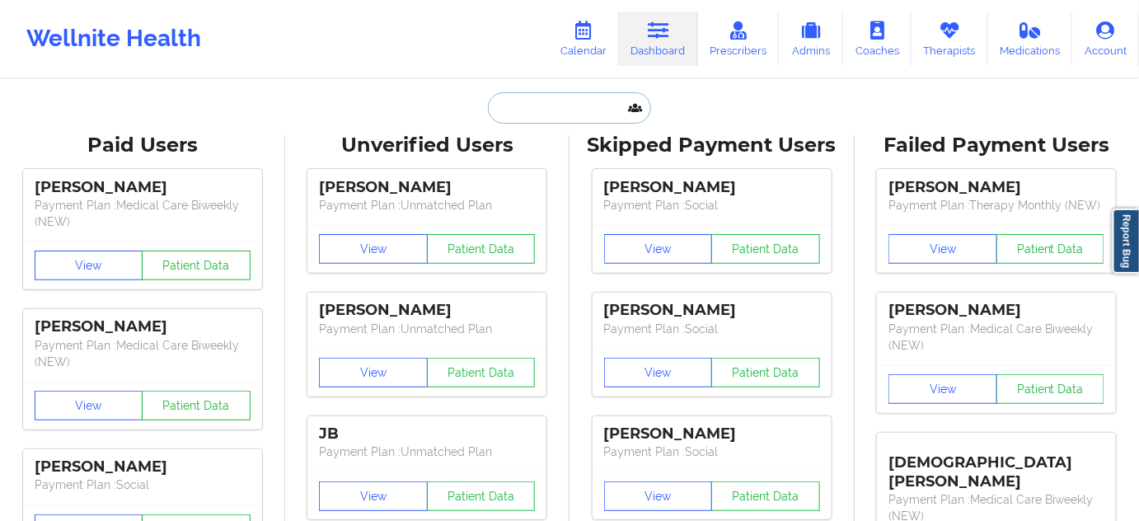
click at [560, 110] on input "text" at bounding box center [569, 107] width 163 height 31
paste input "[EMAIL_ADDRESS][DOMAIN_NAME]"
type input "[EMAIL_ADDRESS][DOMAIN_NAME]"
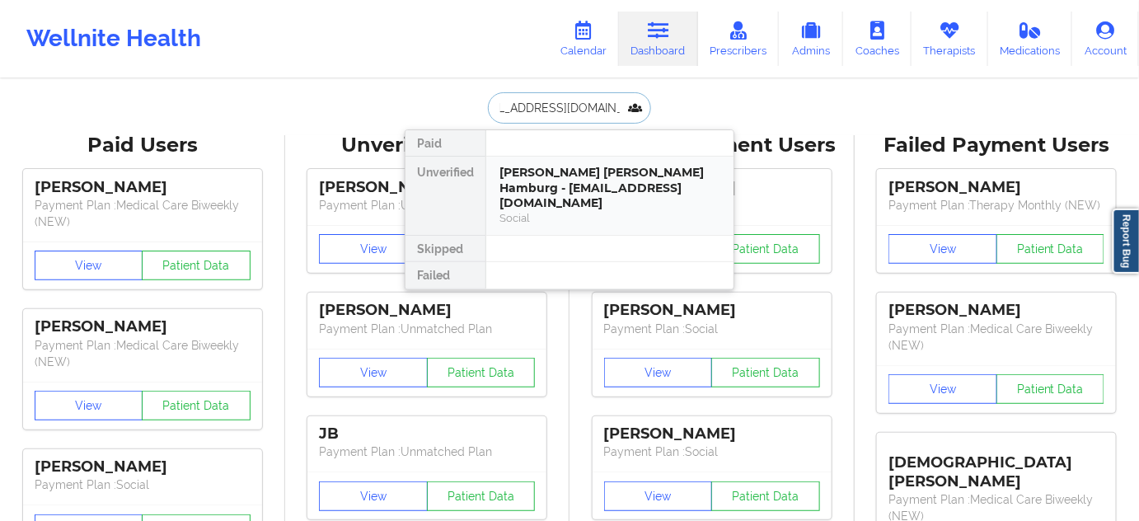
click at [551, 161] on div "[PERSON_NAME] [PERSON_NAME] Hamburg - [EMAIL_ADDRESS][DOMAIN_NAME] Social" at bounding box center [609, 196] width 247 height 78
